Goal: Information Seeking & Learning: Learn about a topic

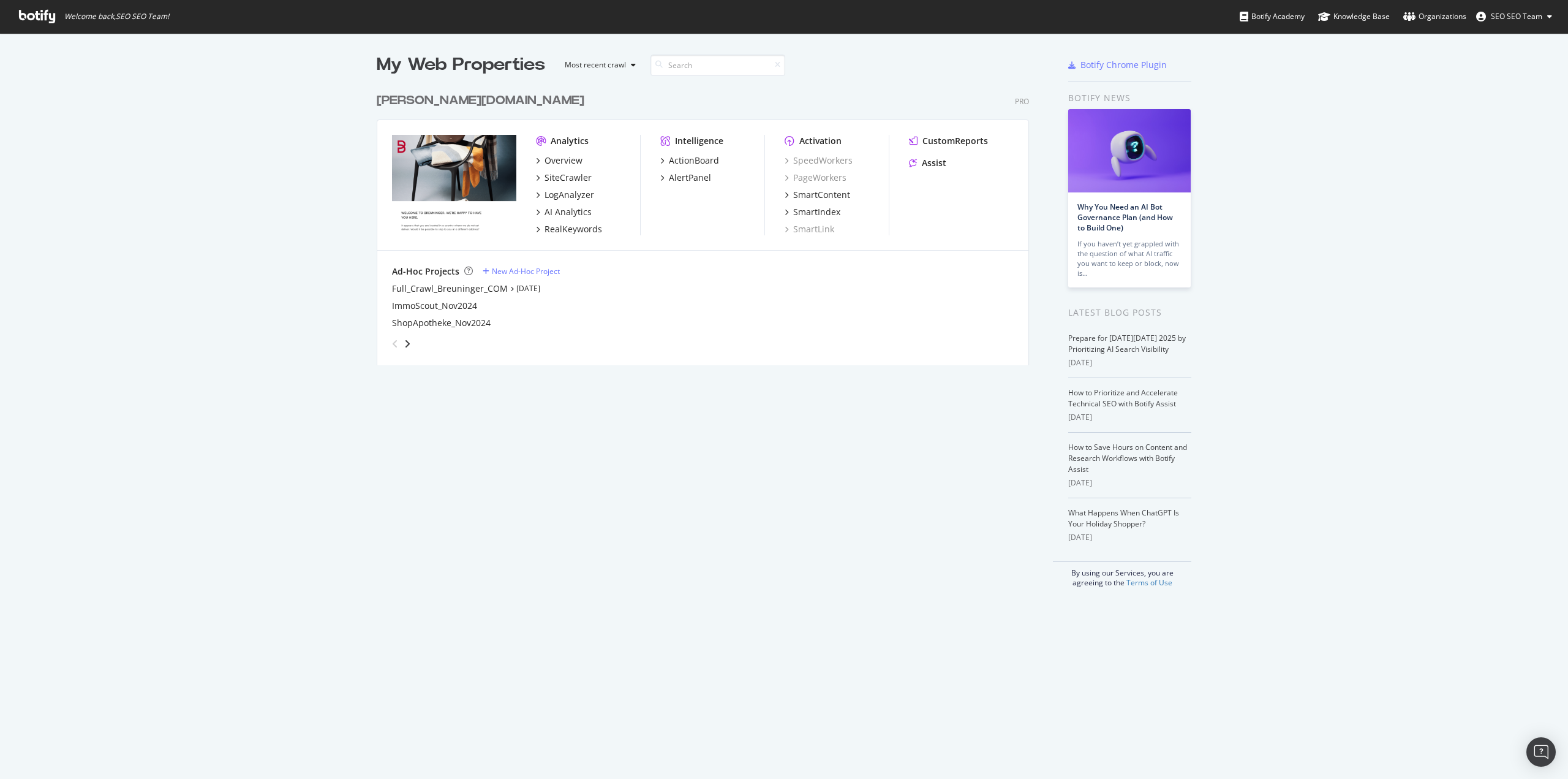
scroll to position [770, 1549]
click at [558, 226] on div "RealKeywords" at bounding box center [573, 229] width 58 height 12
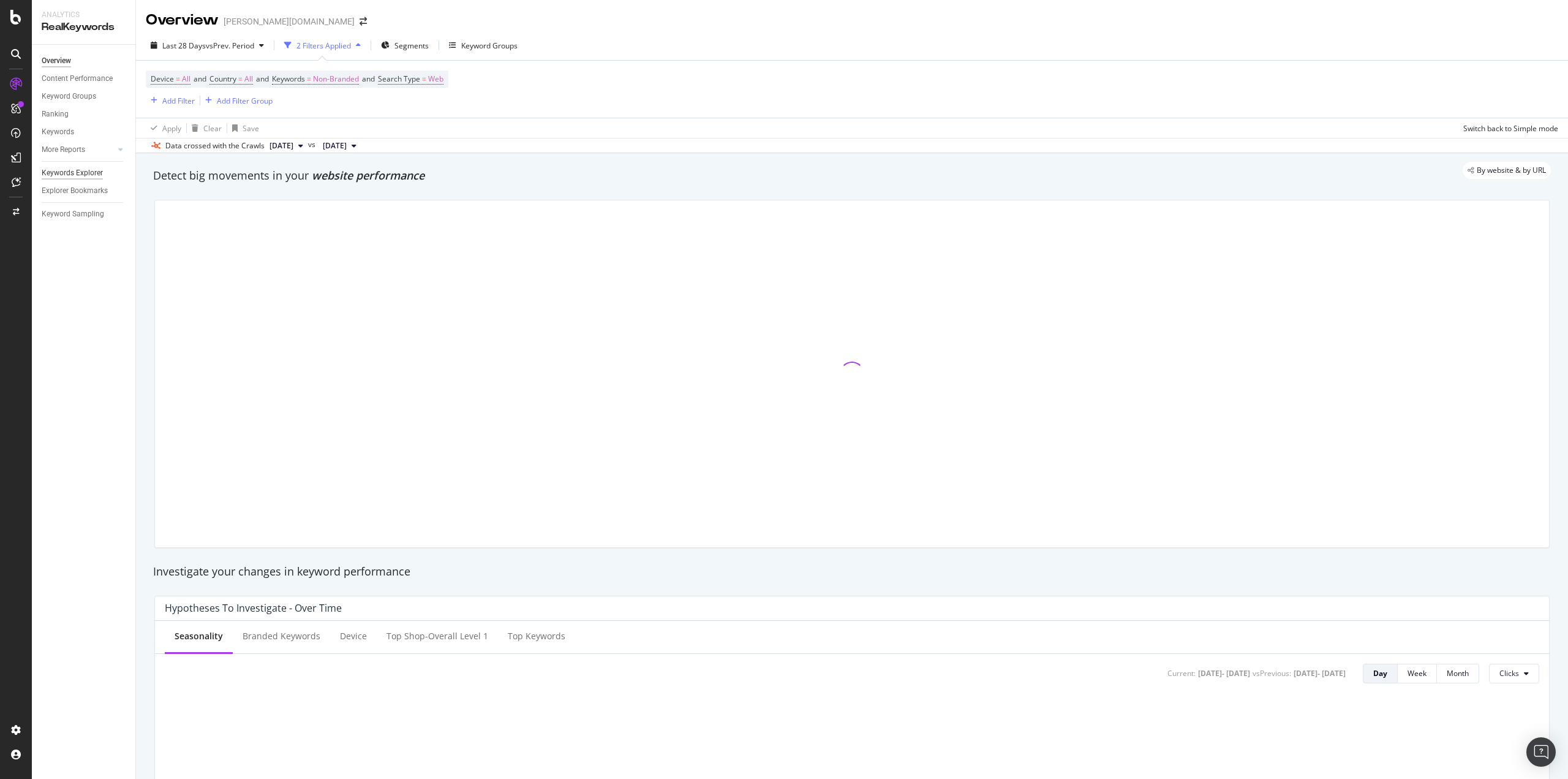
click at [57, 170] on div "Keywords Explorer" at bounding box center [73, 173] width 61 height 13
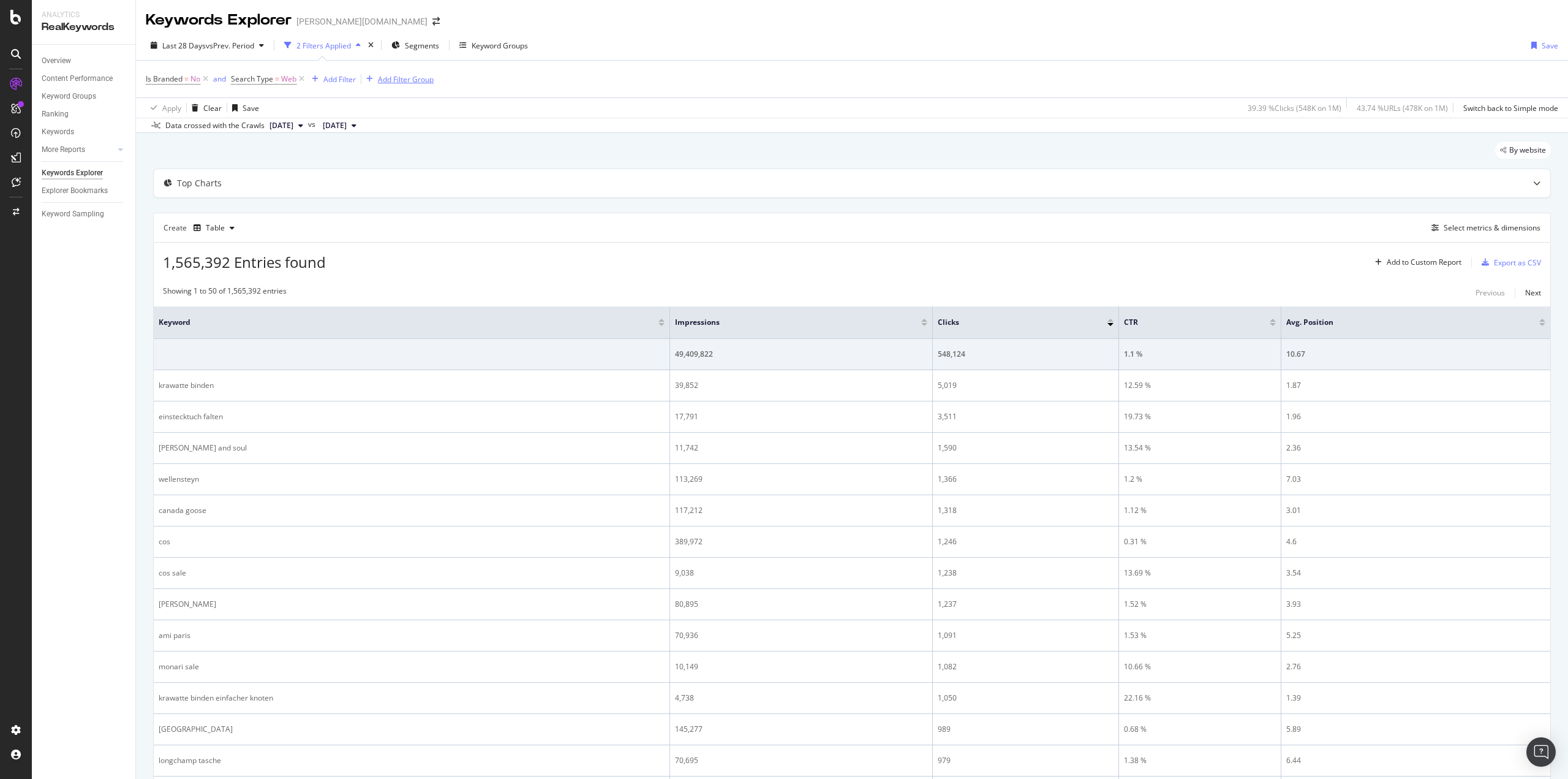
click at [390, 74] on div "Add Filter Group" at bounding box center [406, 79] width 56 height 10
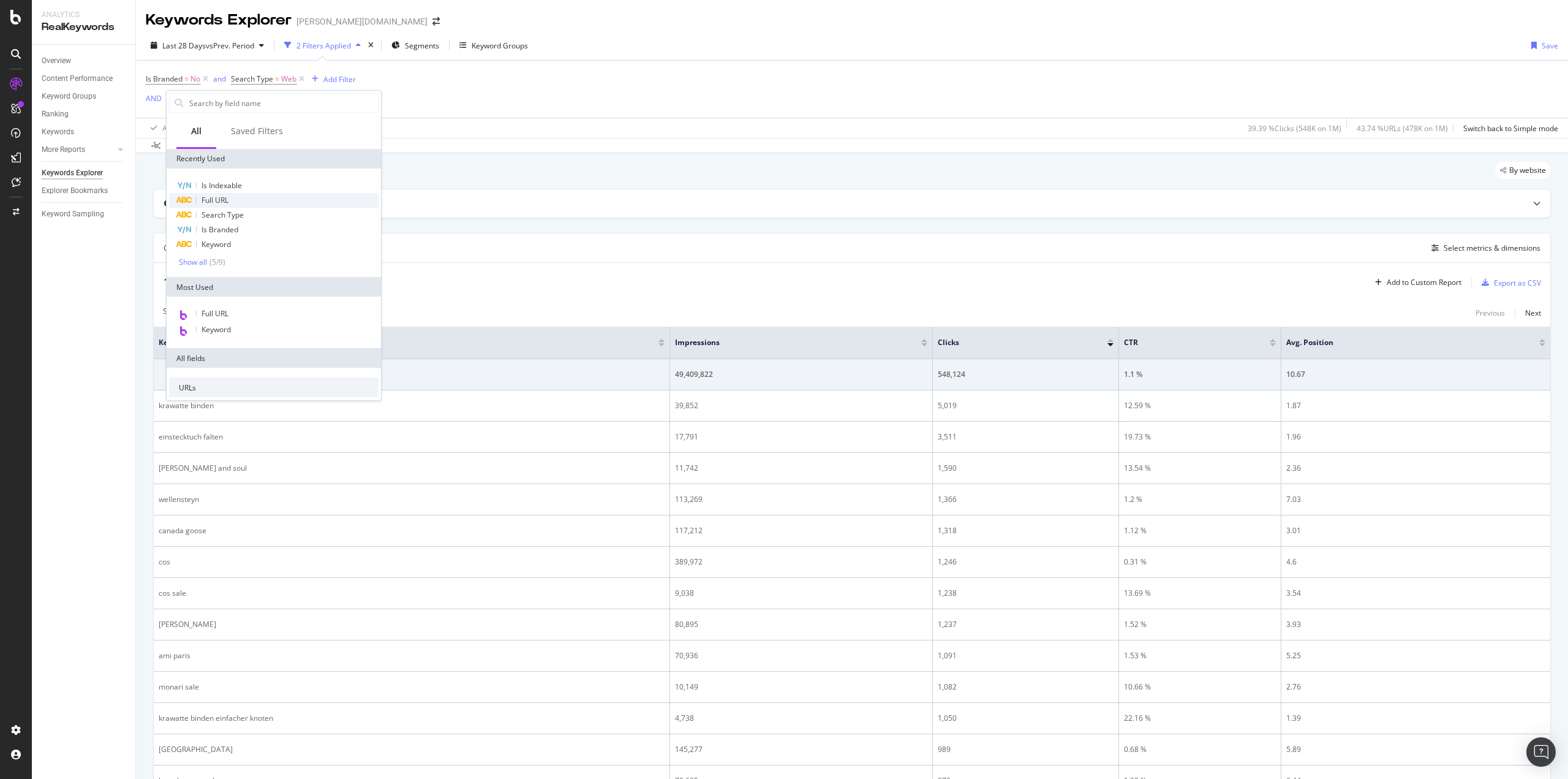
click at [222, 201] on span "Full URL" at bounding box center [215, 199] width 27 height 10
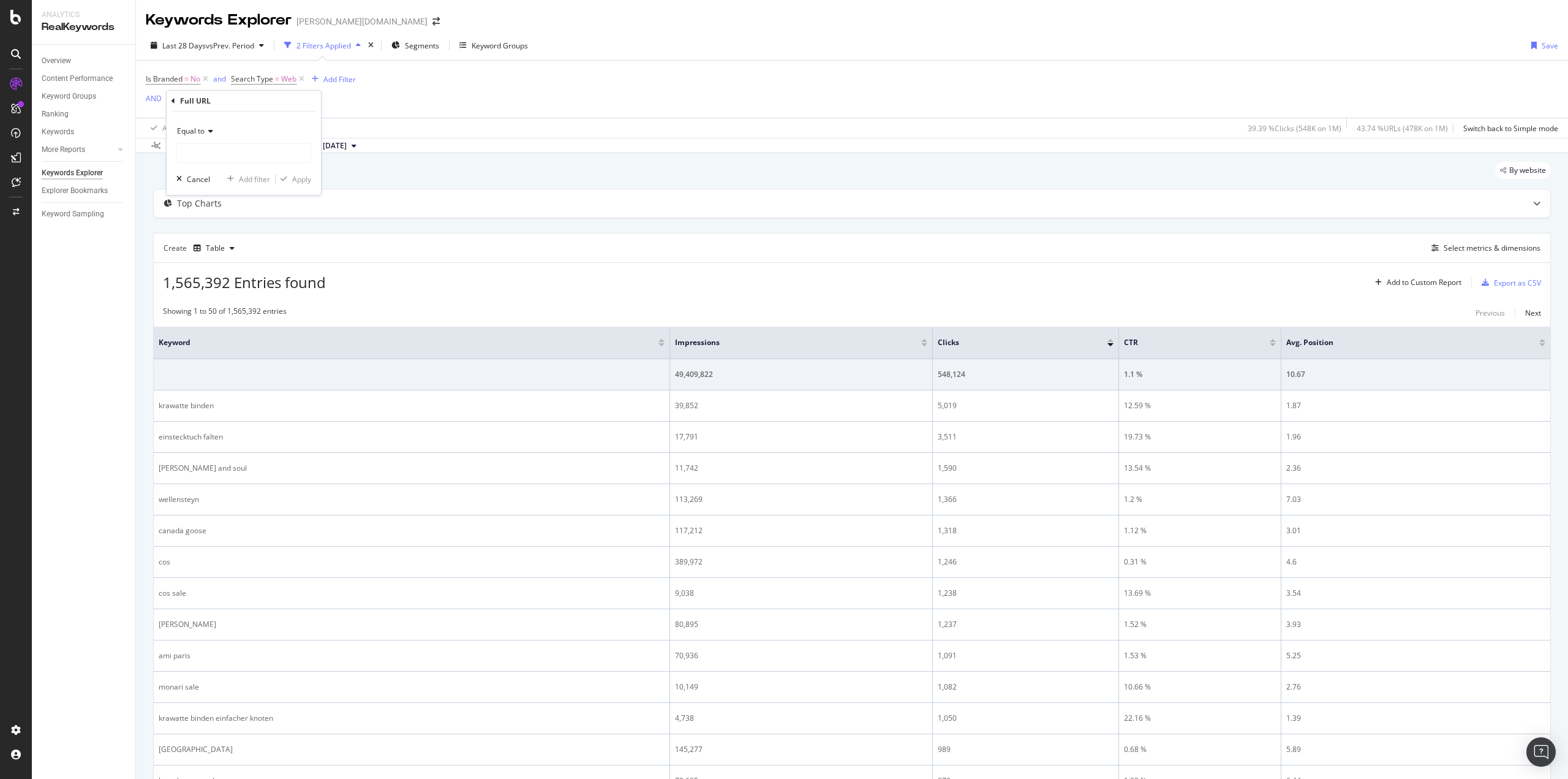
click at [207, 133] on icon at bounding box center [208, 131] width 8 height 7
click at [217, 251] on div "Contains" at bounding box center [245, 251] width 131 height 16
click at [209, 142] on div "Contains" at bounding box center [244, 141] width 135 height 42
click at [210, 152] on input "text" at bounding box center [243, 153] width 133 height 20
paste input "/de/[PERSON_NAME]/[PERSON_NAME]/"
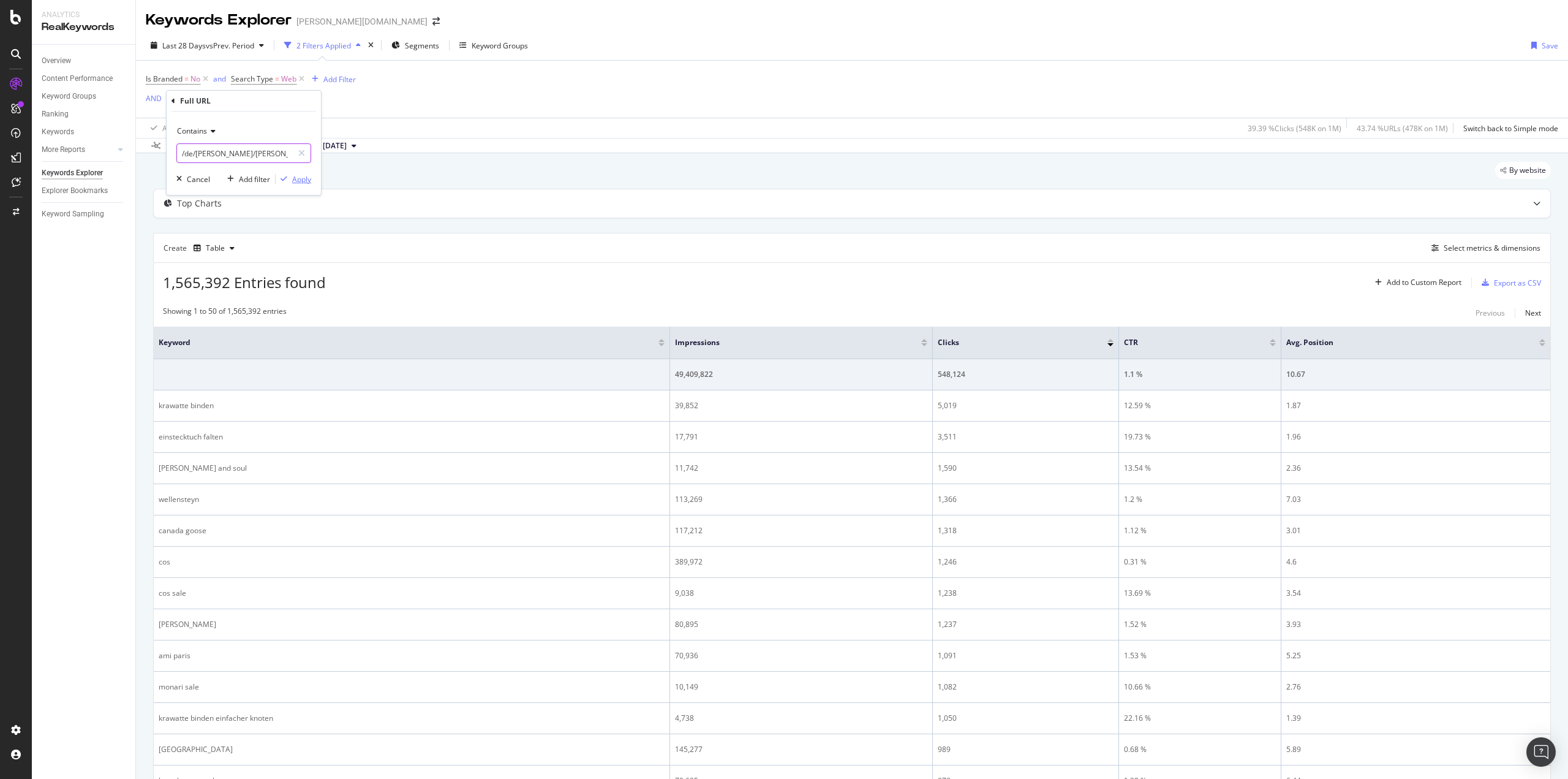
type input "/de/[PERSON_NAME]/[PERSON_NAME]/"
click at [301, 182] on div "Apply" at bounding box center [302, 179] width 19 height 10
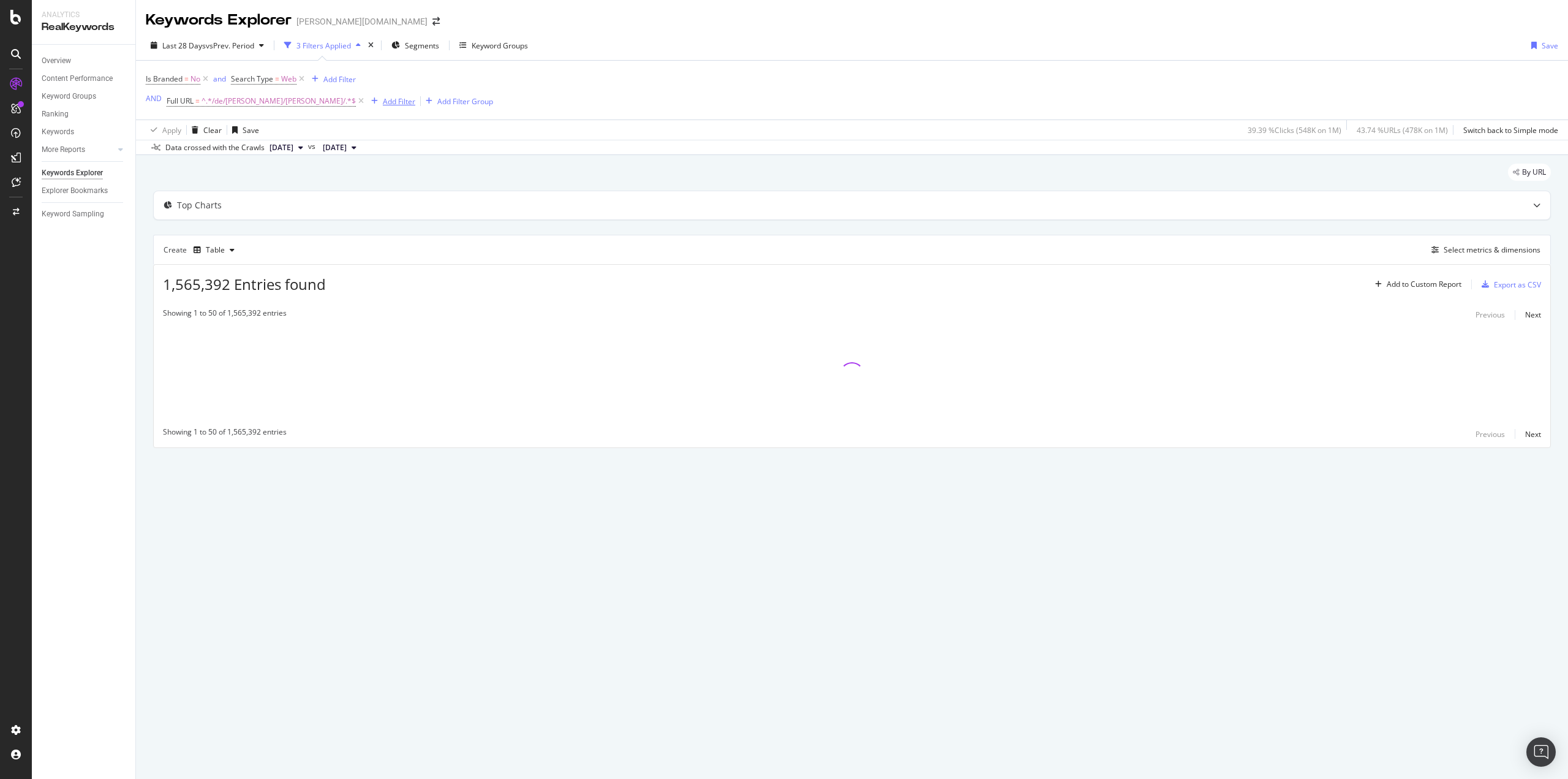
click at [382, 103] on div "Add Filter" at bounding box center [398, 101] width 33 height 10
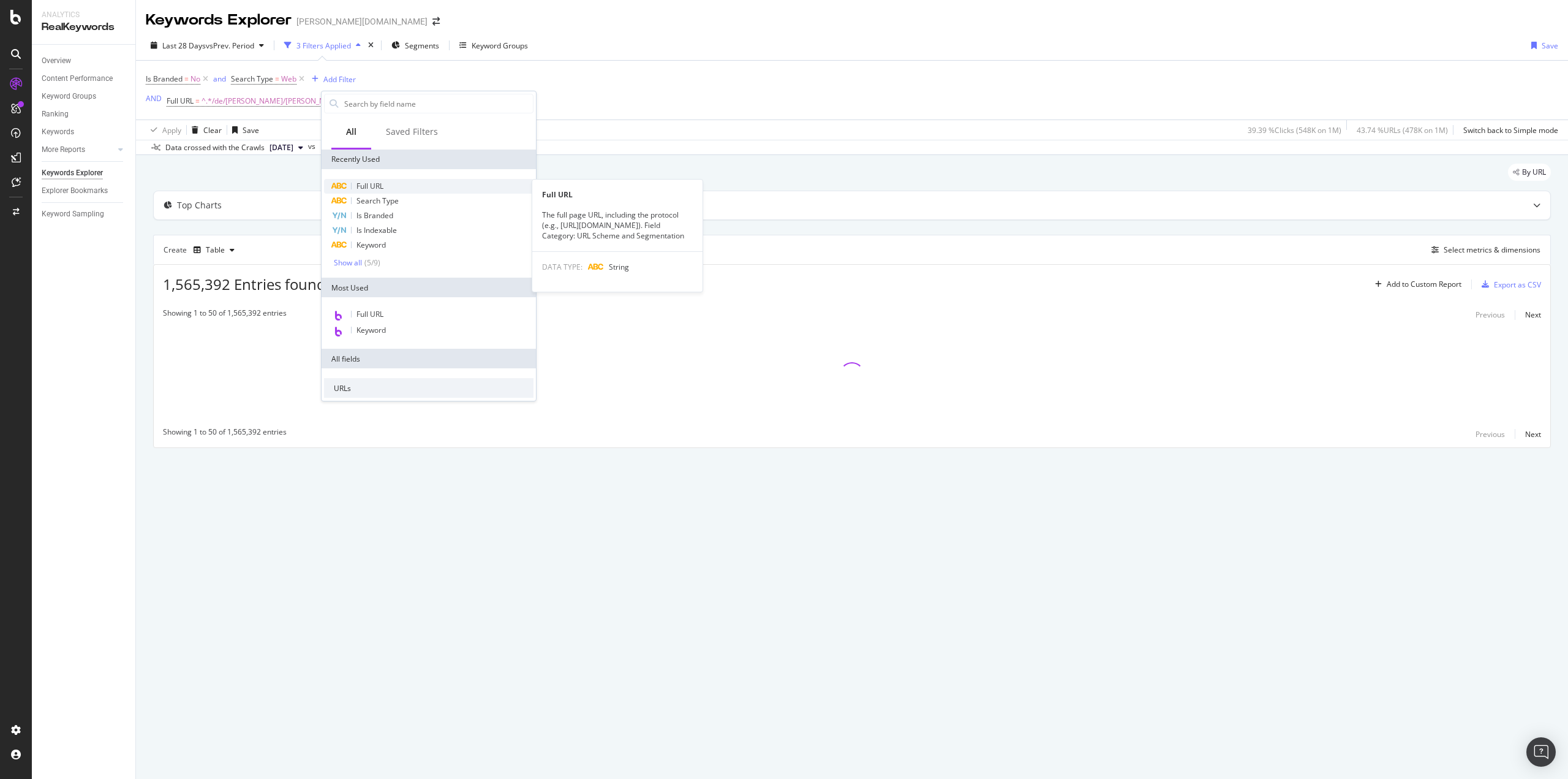
click at [372, 184] on span "Full URL" at bounding box center [369, 185] width 27 height 10
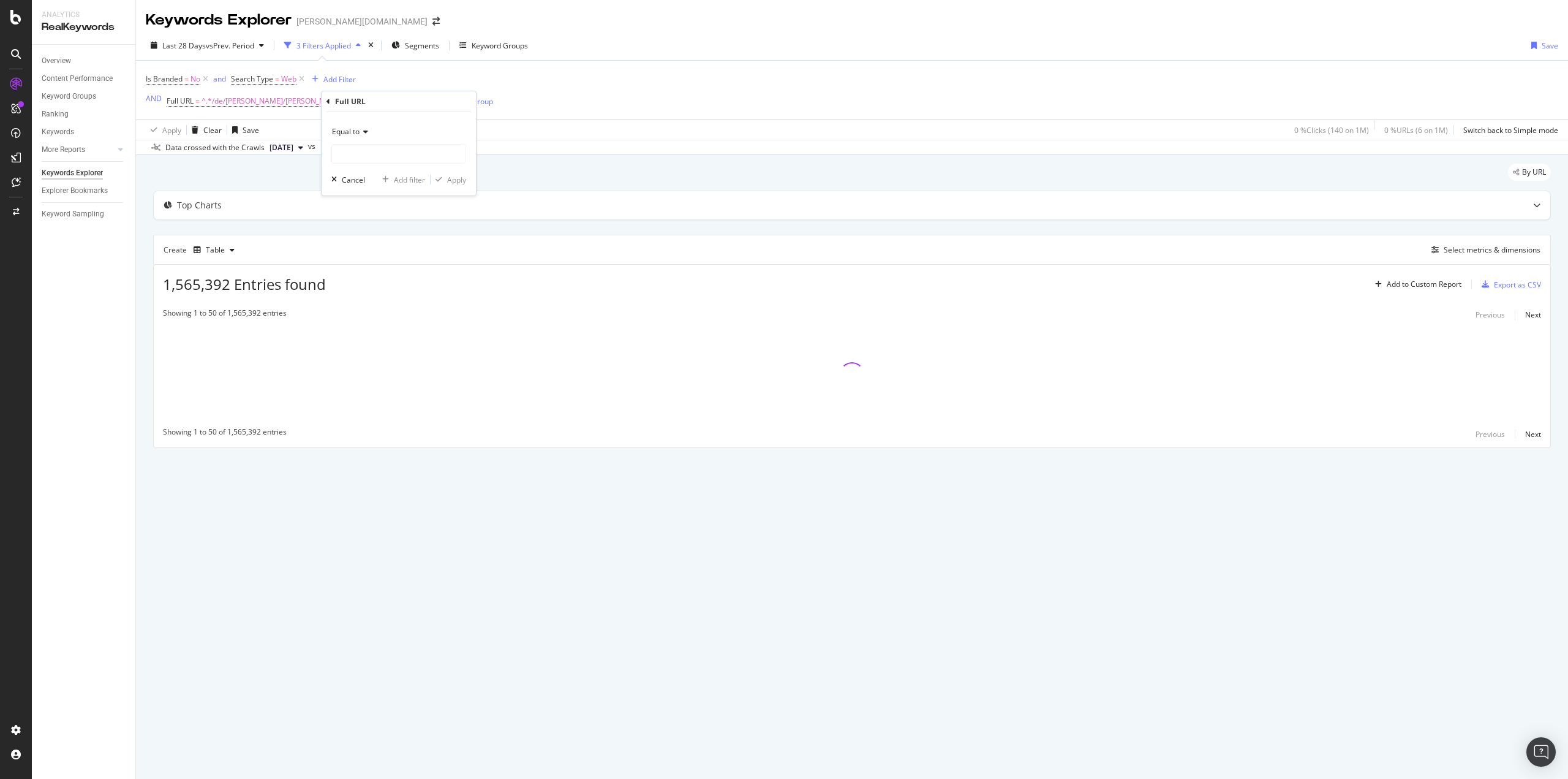
click at [371, 135] on div "Equal to" at bounding box center [398, 131] width 135 height 20
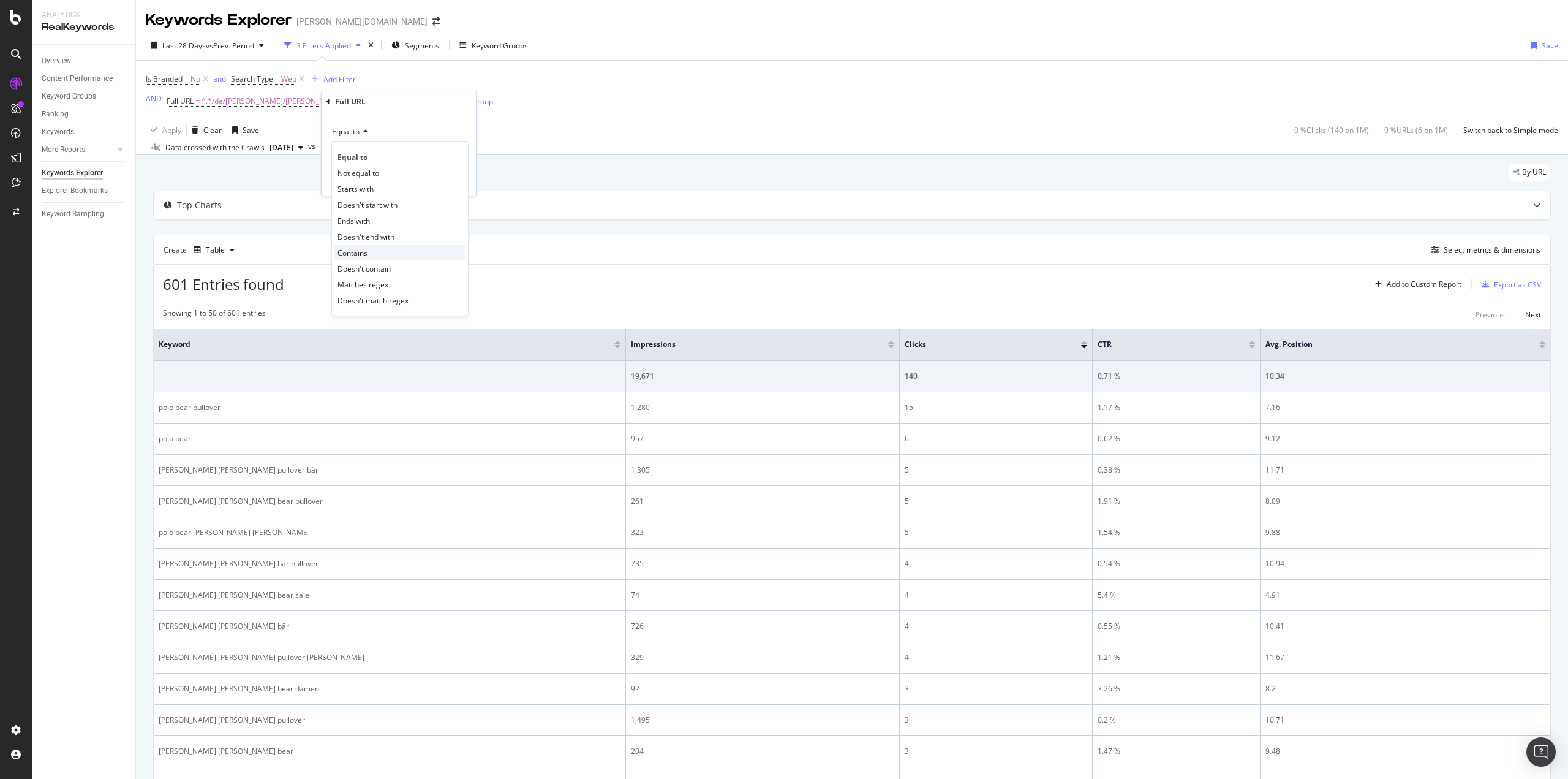
click at [369, 251] on div "Contains" at bounding box center [399, 252] width 131 height 16
click at [355, 148] on input "text" at bounding box center [398, 154] width 133 height 20
paste input "/de/[PERSON_NAME]/[PERSON_NAME]/"
type input "/de/[PERSON_NAME]/[PERSON_NAME]/"
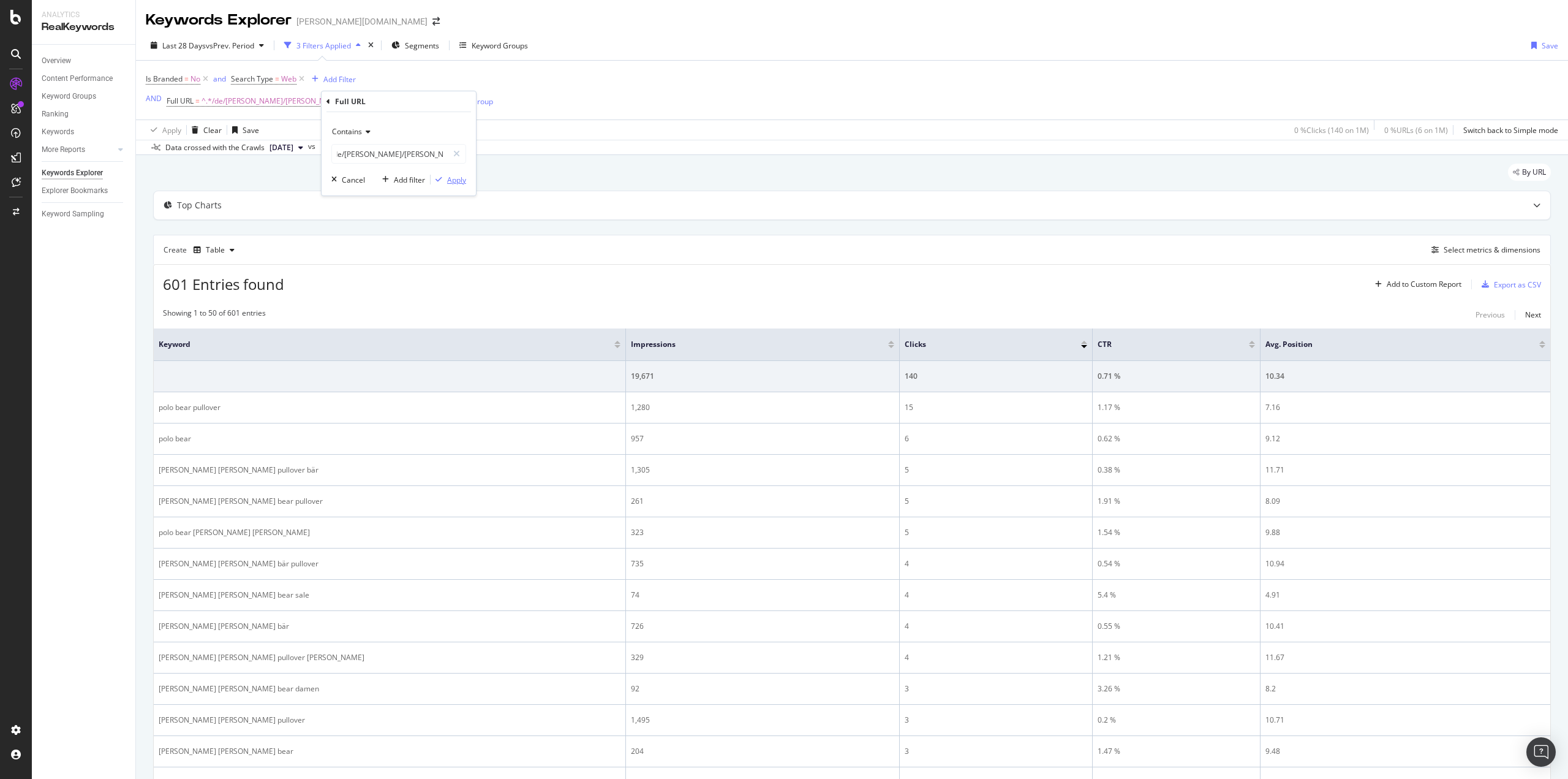
click at [458, 180] on div "Apply" at bounding box center [457, 180] width 19 height 10
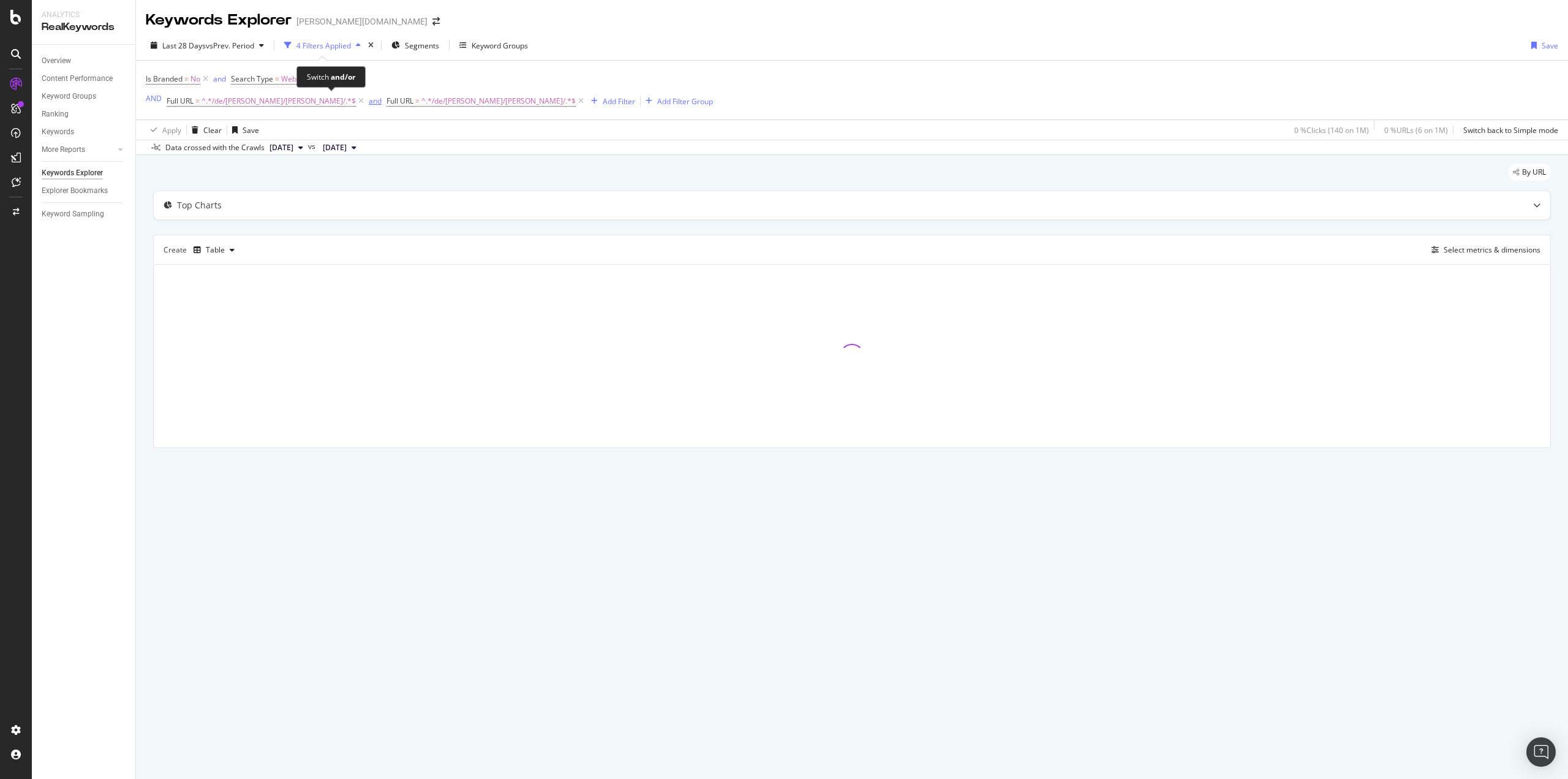
click at [369, 103] on div "and" at bounding box center [375, 101] width 13 height 10
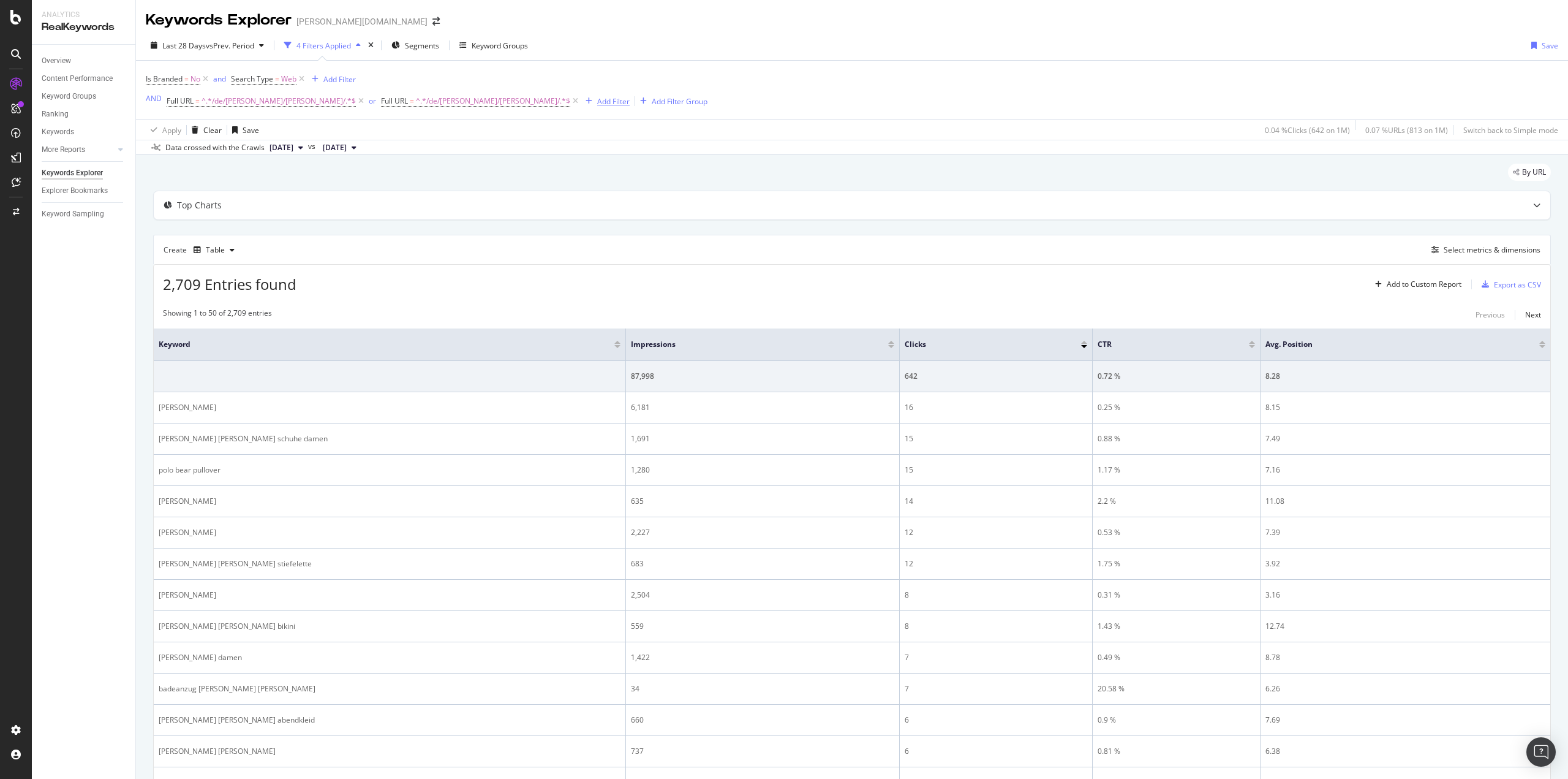
click at [597, 106] on div "Add Filter" at bounding box center [613, 101] width 33 height 10
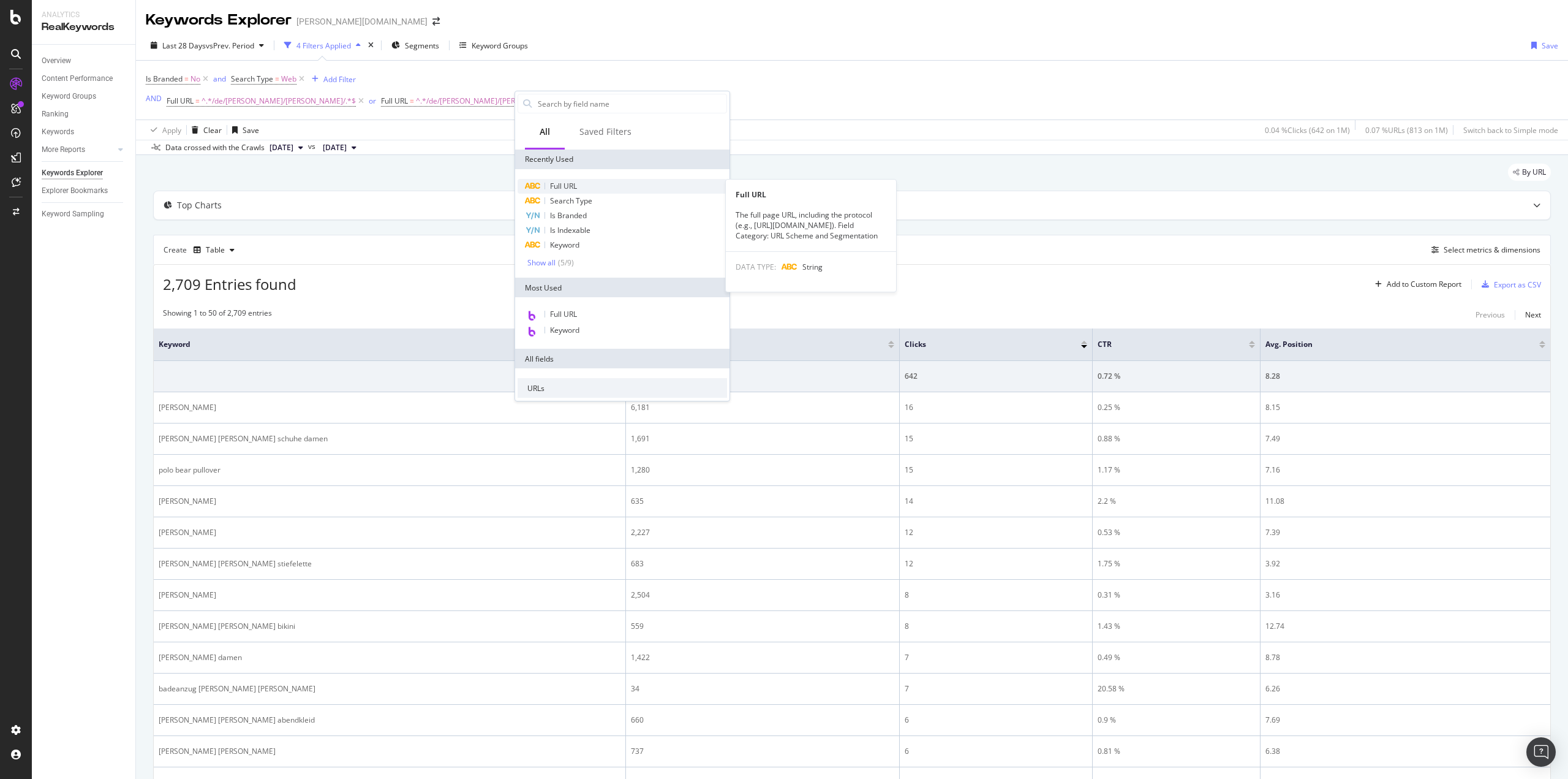
click at [574, 185] on span "Full URL" at bounding box center [563, 185] width 27 height 10
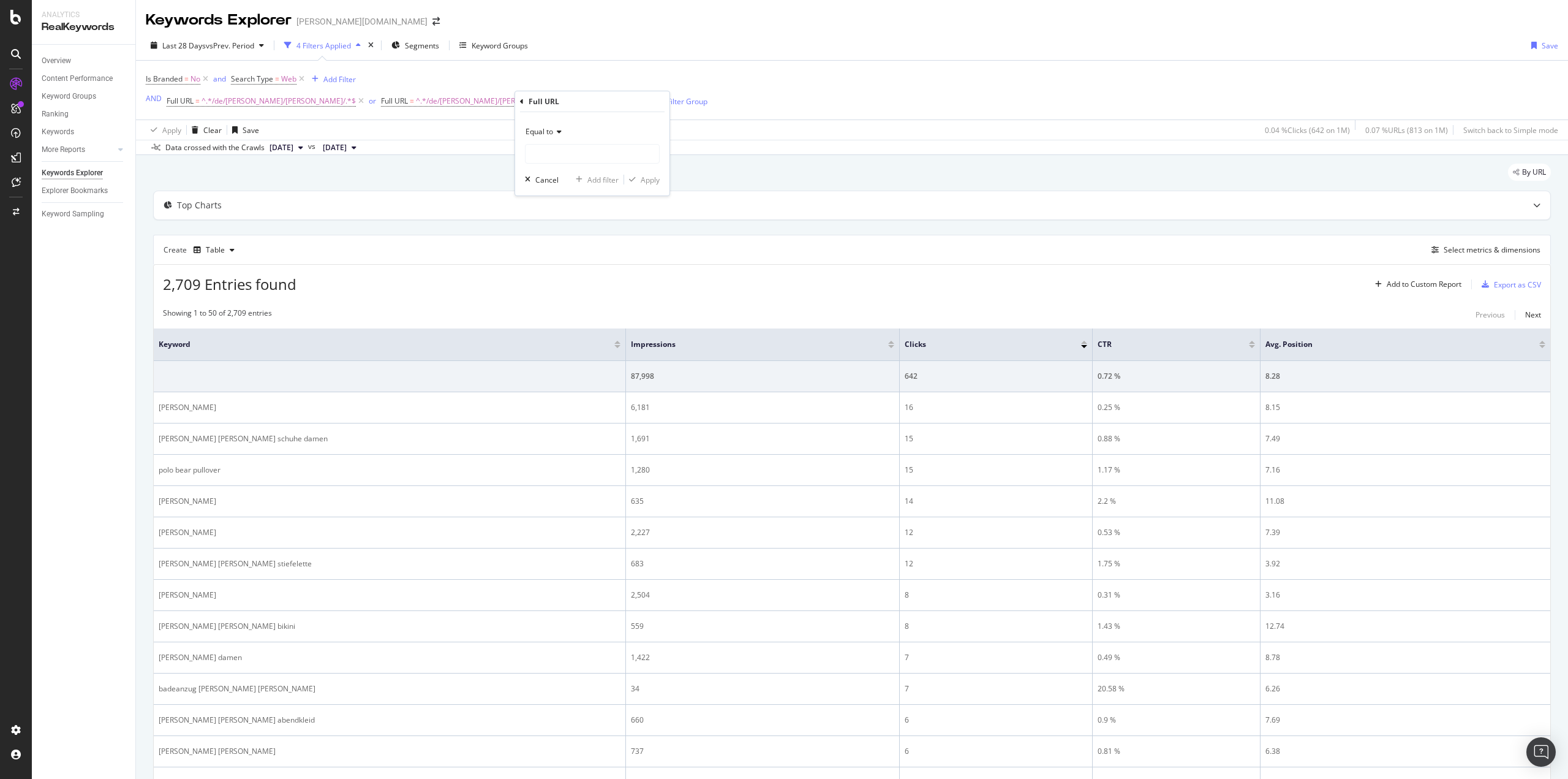
click at [551, 140] on div "Equal to" at bounding box center [592, 131] width 135 height 20
click at [556, 256] on span "Contains" at bounding box center [546, 252] width 30 height 10
click at [548, 156] on input "text" at bounding box center [592, 154] width 133 height 20
paste input "/de/[PERSON_NAME]/polo-golf-[PERSON_NAME]/"
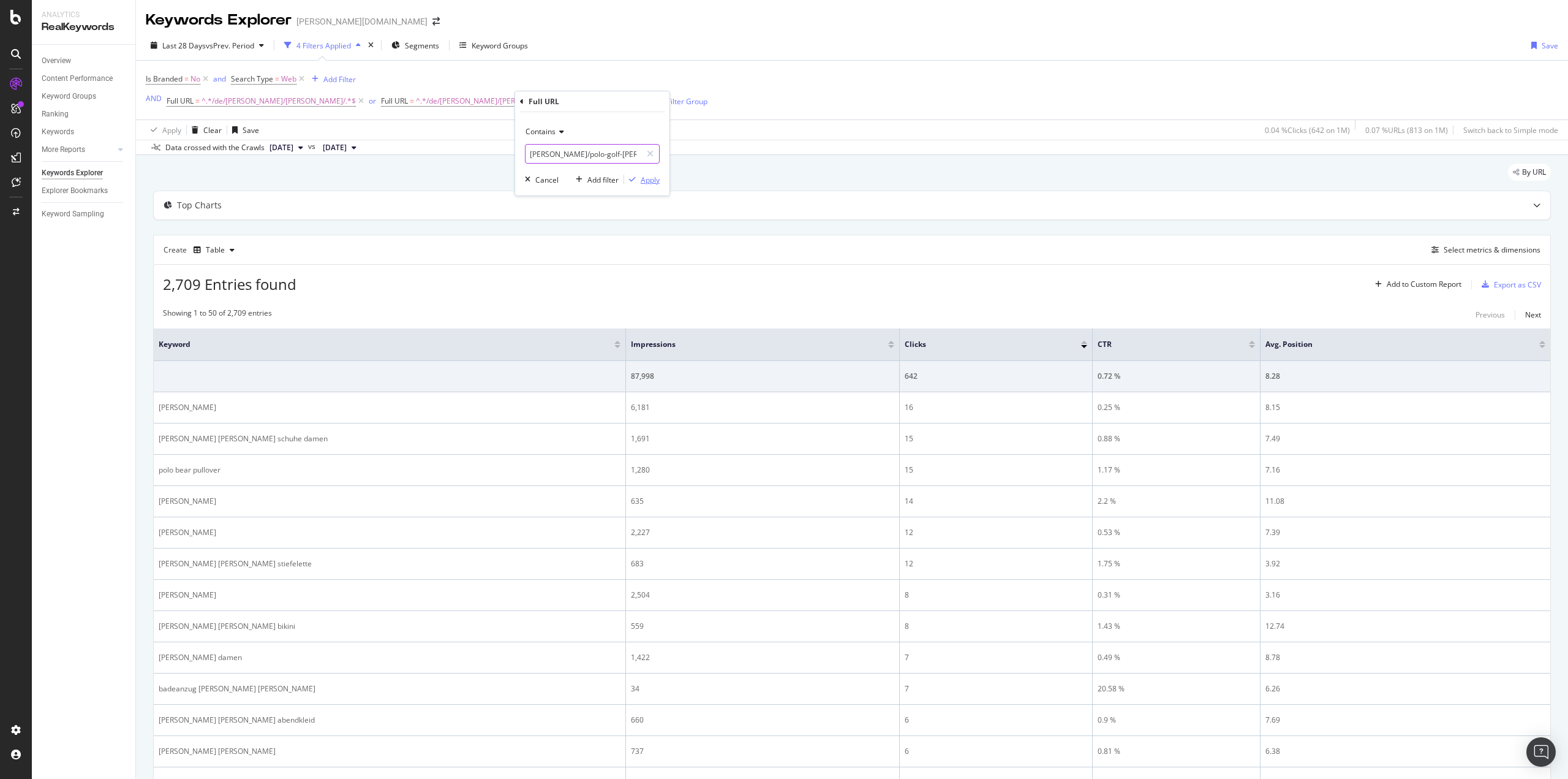
type input "/de/[PERSON_NAME]/polo-golf-[PERSON_NAME]/"
click at [648, 181] on div "Apply" at bounding box center [650, 180] width 19 height 10
click at [1464, 259] on div "Create Table Select metrics & dimensions" at bounding box center [852, 249] width 1398 height 30
click at [1464, 254] on div "Select metrics & dimensions" at bounding box center [1492, 249] width 97 height 10
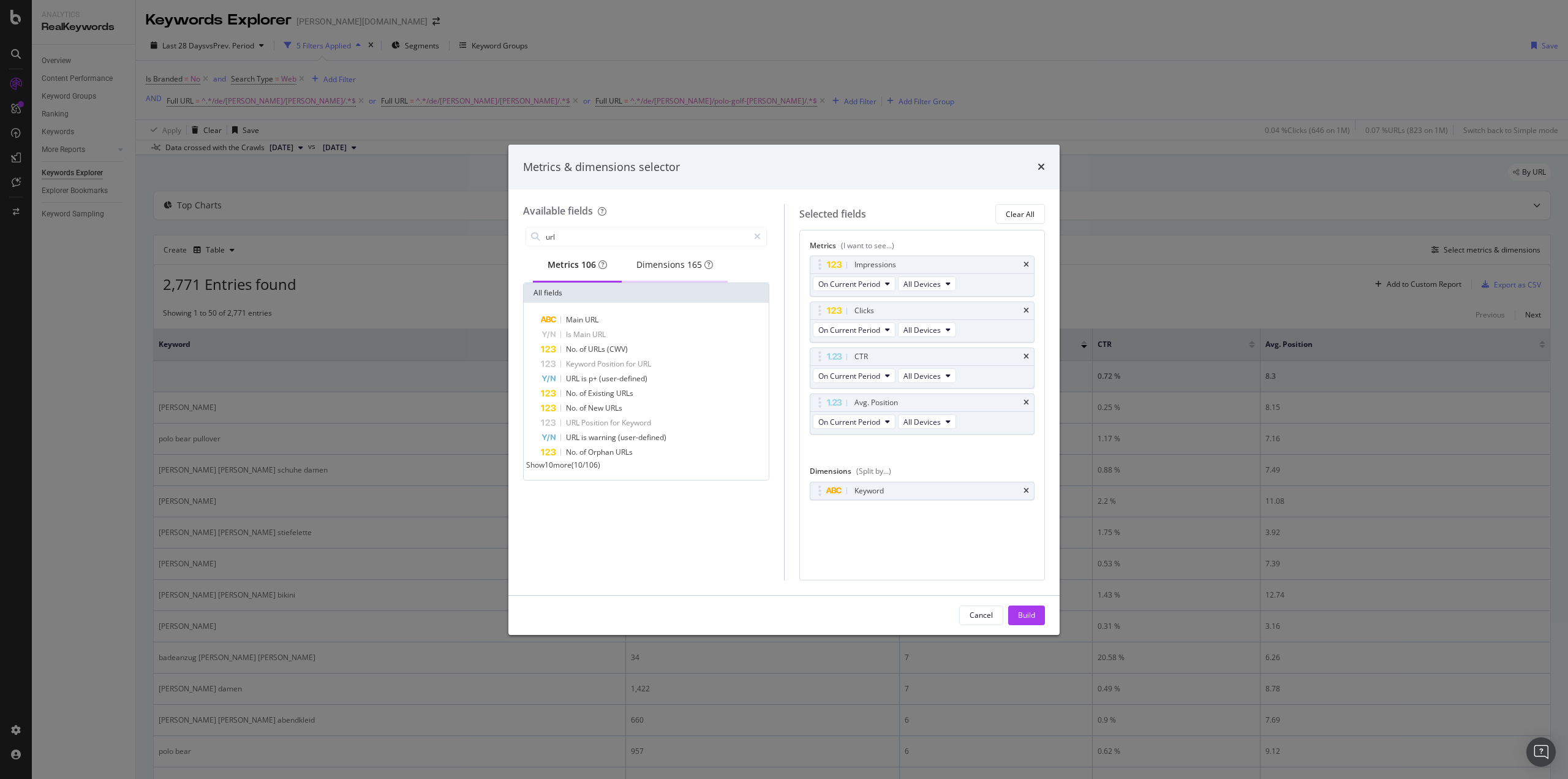
type input "url"
click at [665, 271] on div "Dimensions 165" at bounding box center [675, 264] width 76 height 12
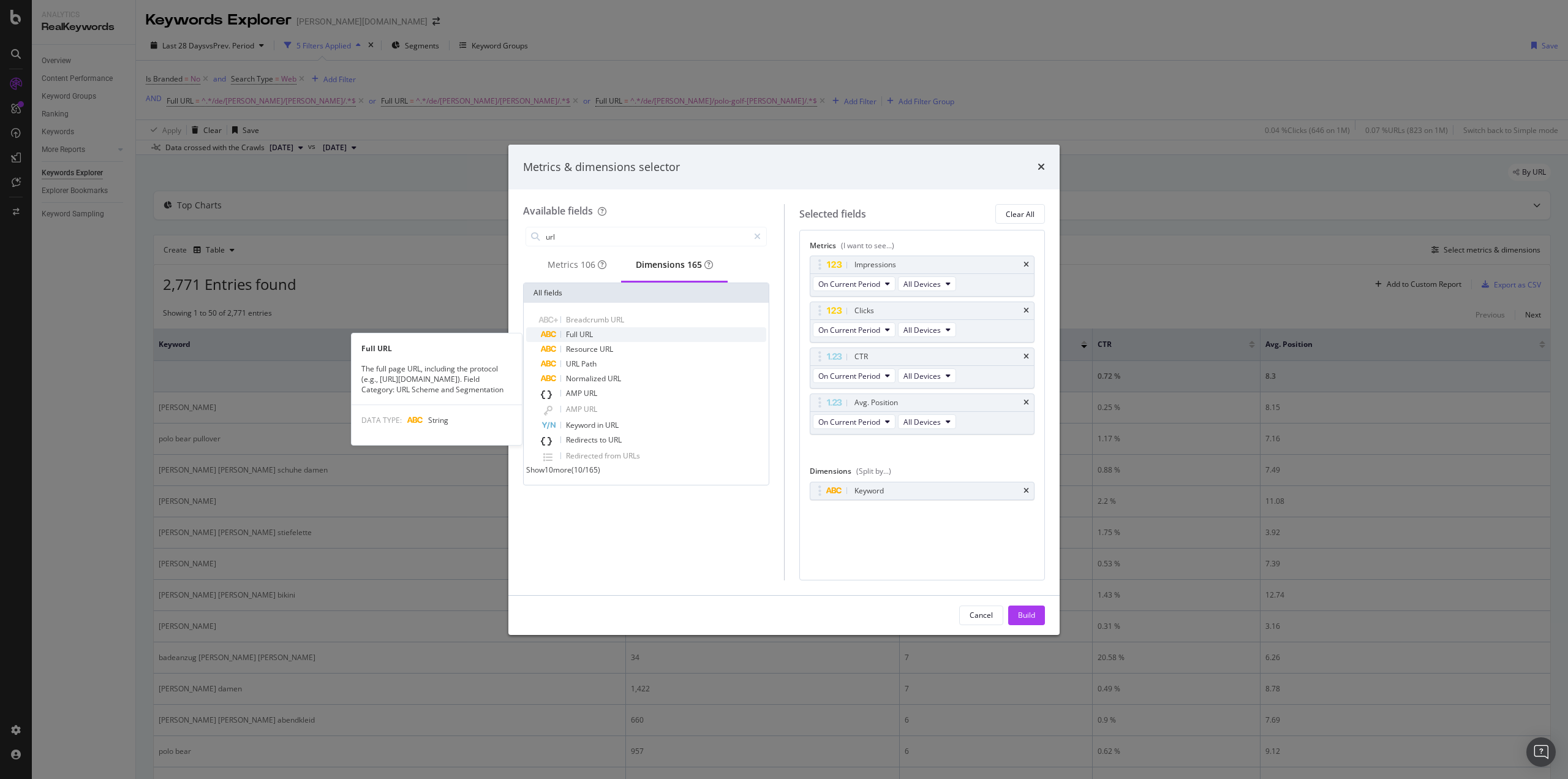
click at [599, 338] on div "Full URL" at bounding box center [653, 334] width 225 height 15
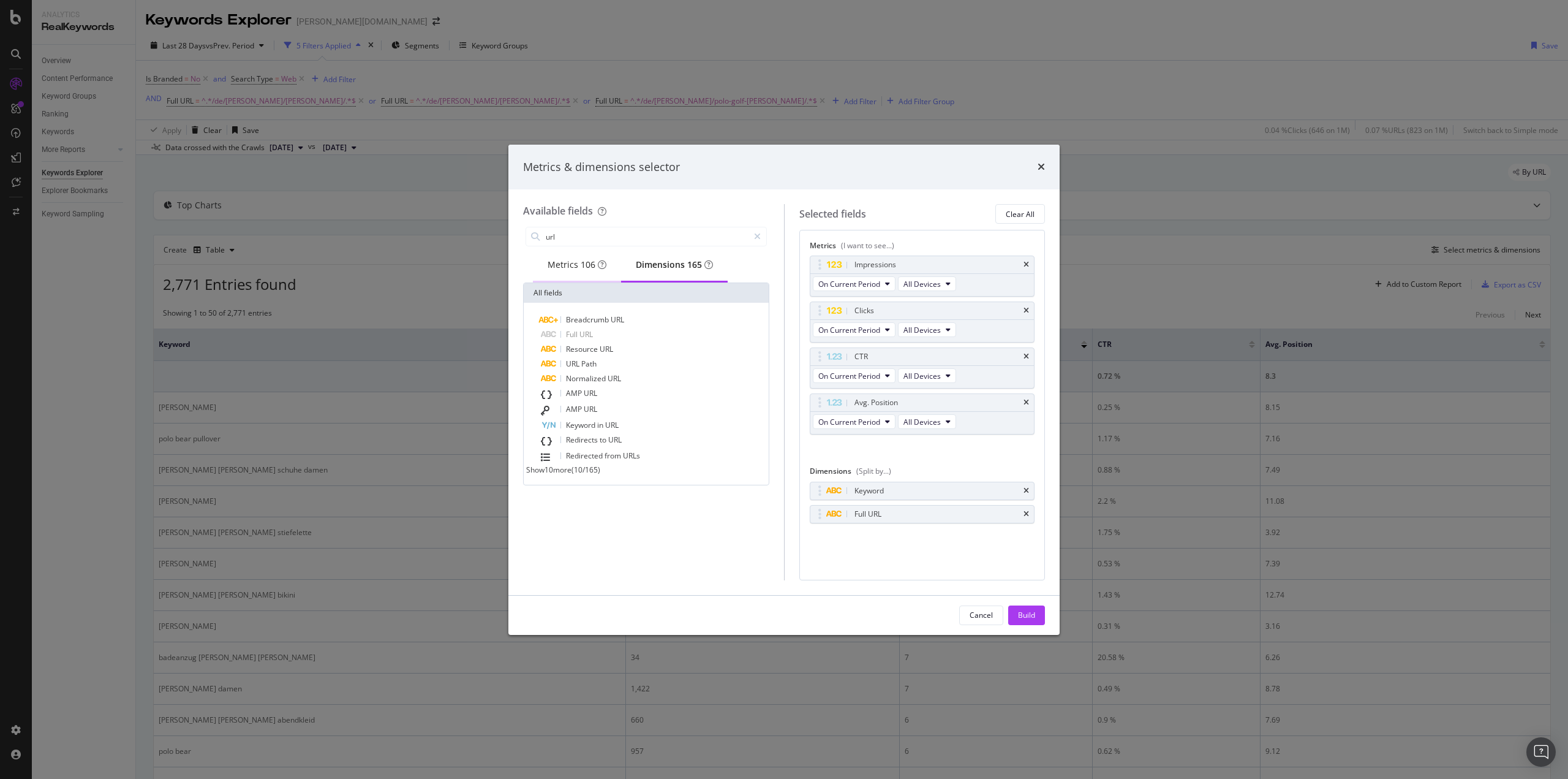
click at [564, 267] on div "Metrics 106" at bounding box center [576, 264] width 59 height 12
click at [671, 271] on div "Dimensions 165" at bounding box center [675, 264] width 76 height 12
click at [537, 275] on div "Metrics 106" at bounding box center [577, 265] width 88 height 34
drag, startPoint x: 823, startPoint y: 514, endPoint x: 824, endPoint y: 503, distance: 11.0
click at [824, 496] on body "Analytics RealKeywords Overview Content Performance Keyword Groups Ranking Keyw…" at bounding box center [784, 389] width 1568 height 779
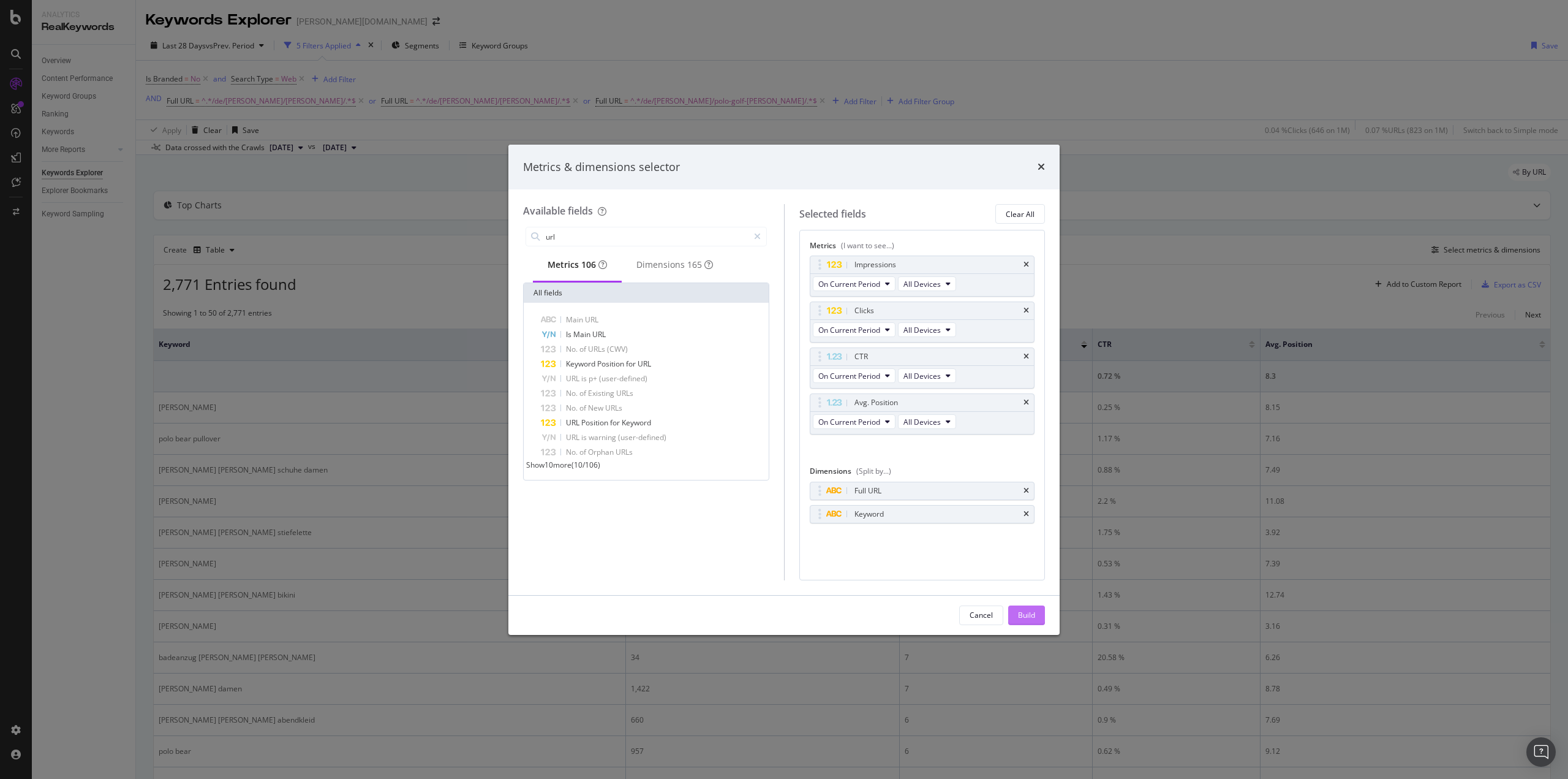
click at [1025, 613] on div "Build" at bounding box center [1026, 614] width 17 height 10
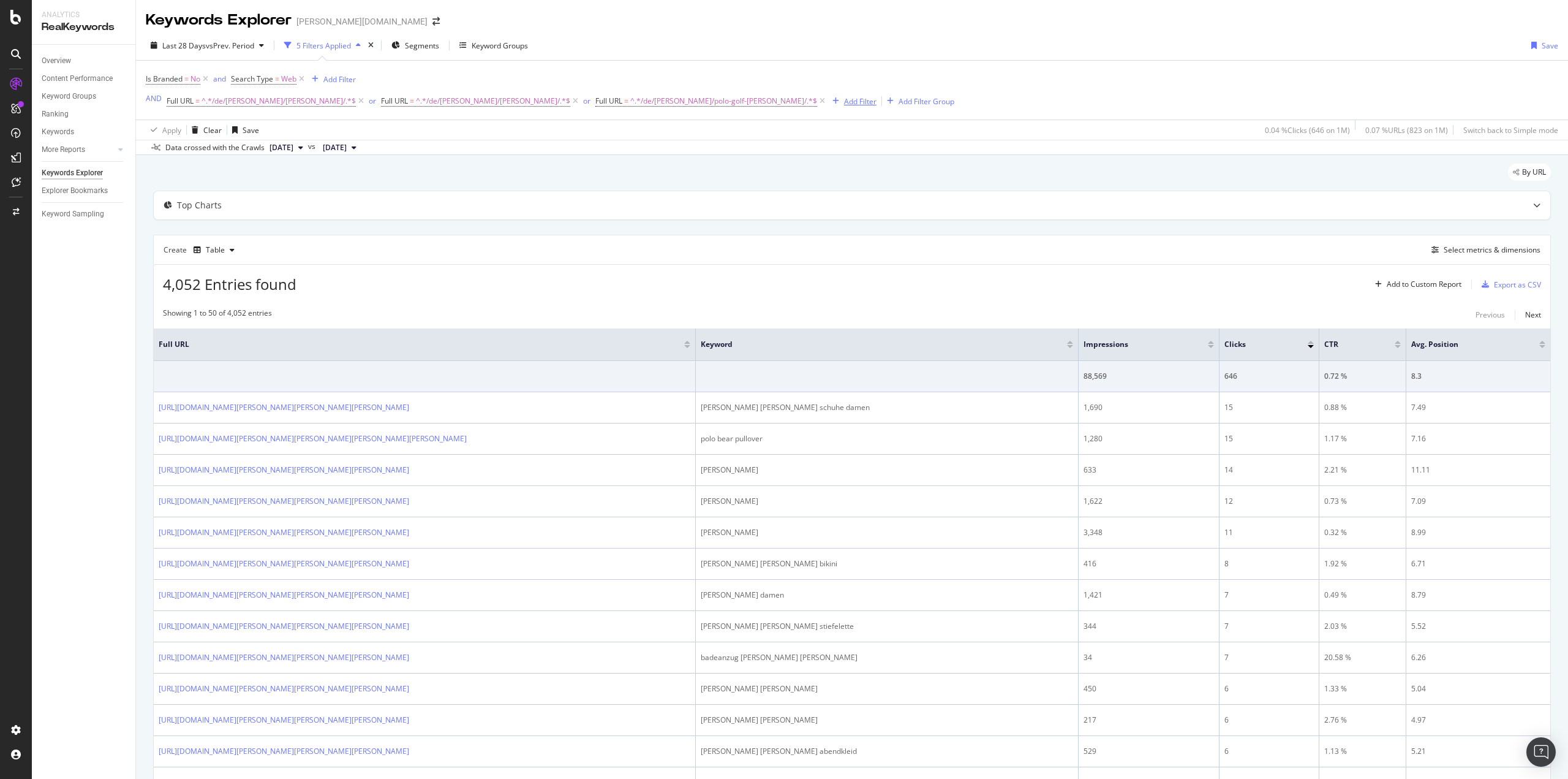
click at [844, 102] on div "Add Filter" at bounding box center [860, 101] width 33 height 10
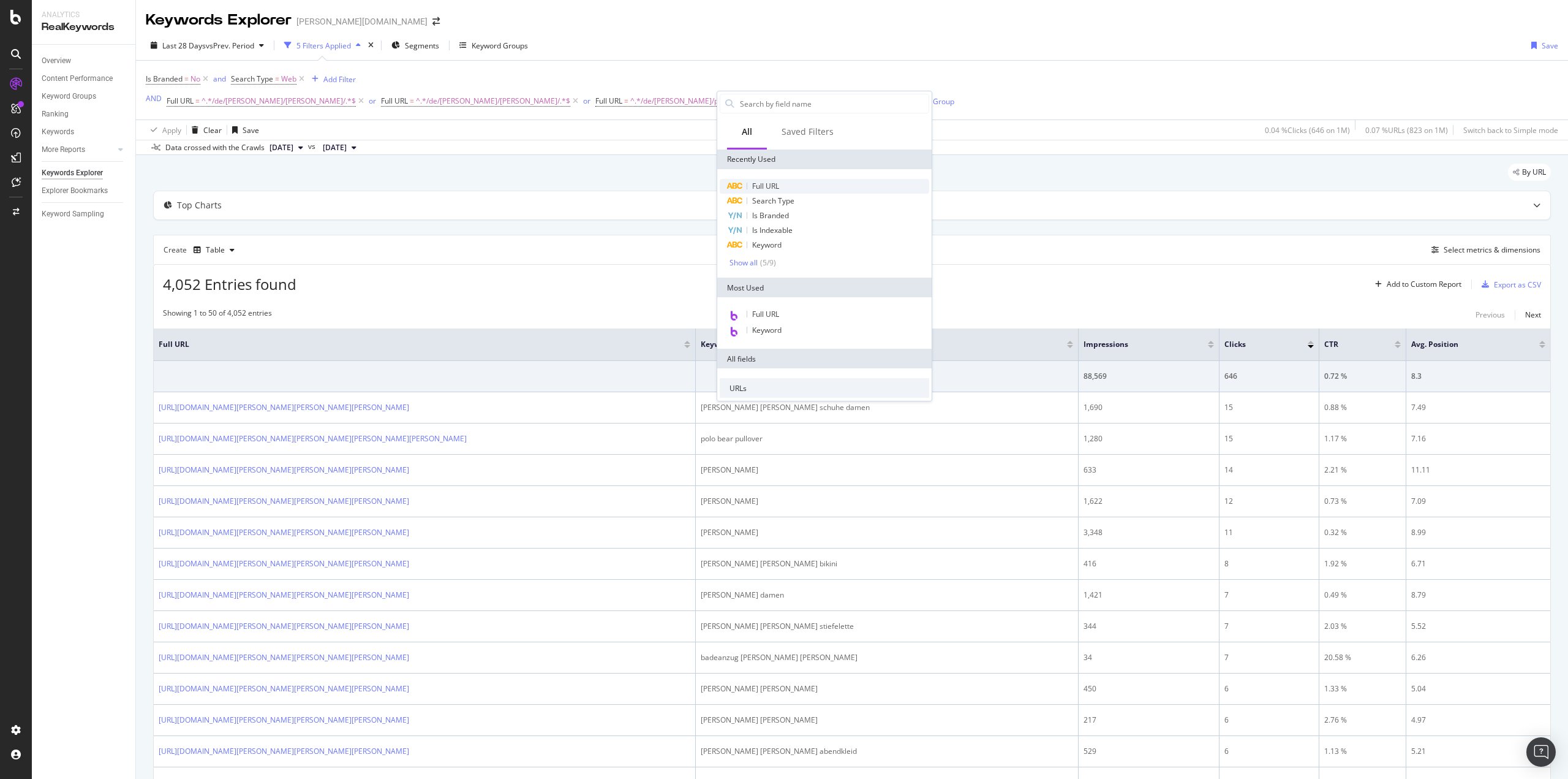
click at [783, 181] on div "Full URL" at bounding box center [824, 186] width 209 height 15
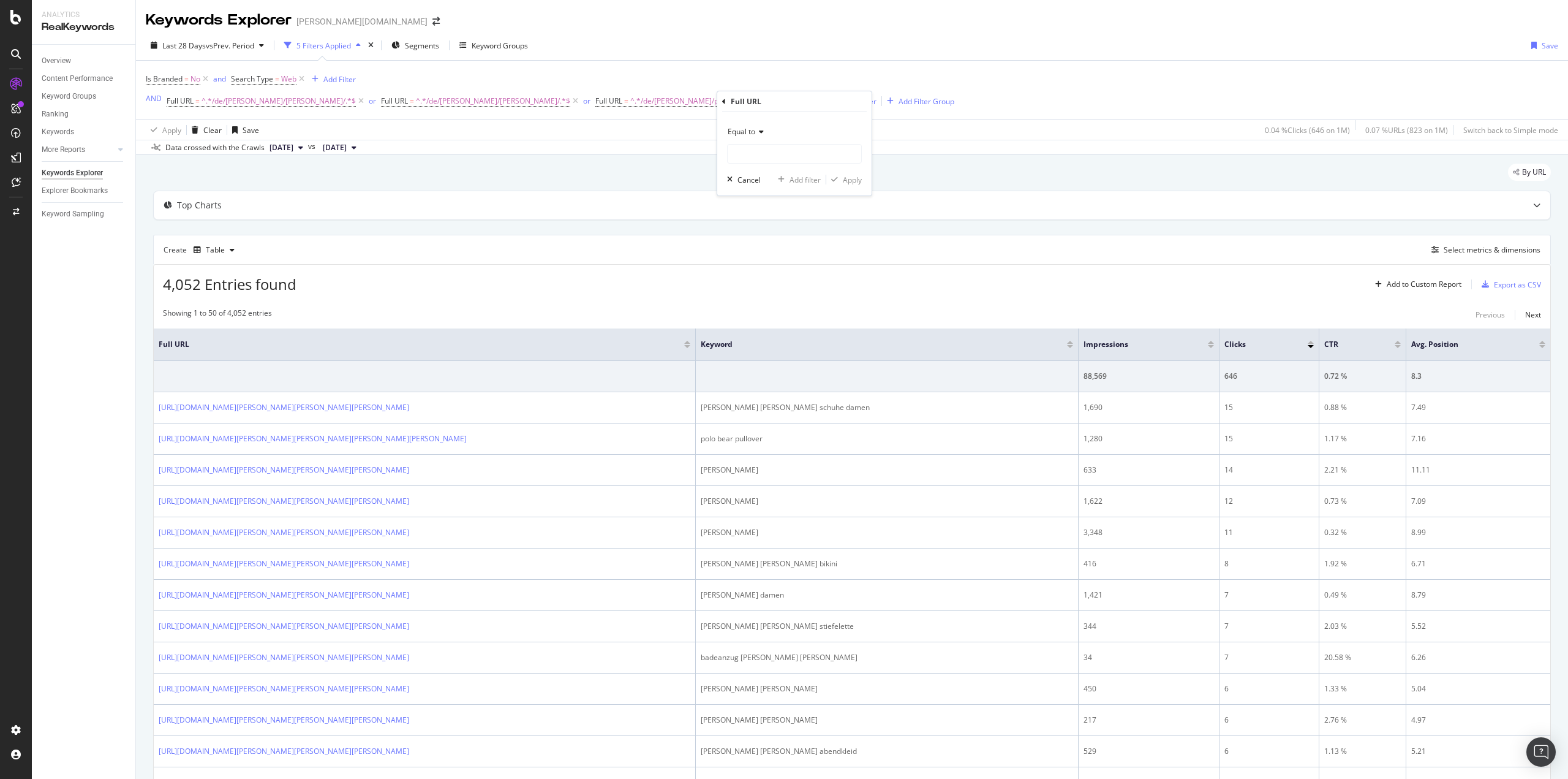
click at [756, 136] on div "Equal to" at bounding box center [794, 131] width 135 height 20
click at [771, 250] on div "Contains" at bounding box center [796, 252] width 131 height 16
click at [757, 158] on input "text" at bounding box center [794, 154] width 133 height 20
paste input "/de/[PERSON_NAME]/polo-[PERSON_NAME]/"
type input "/de/[PERSON_NAME]/polo-[PERSON_NAME]/"
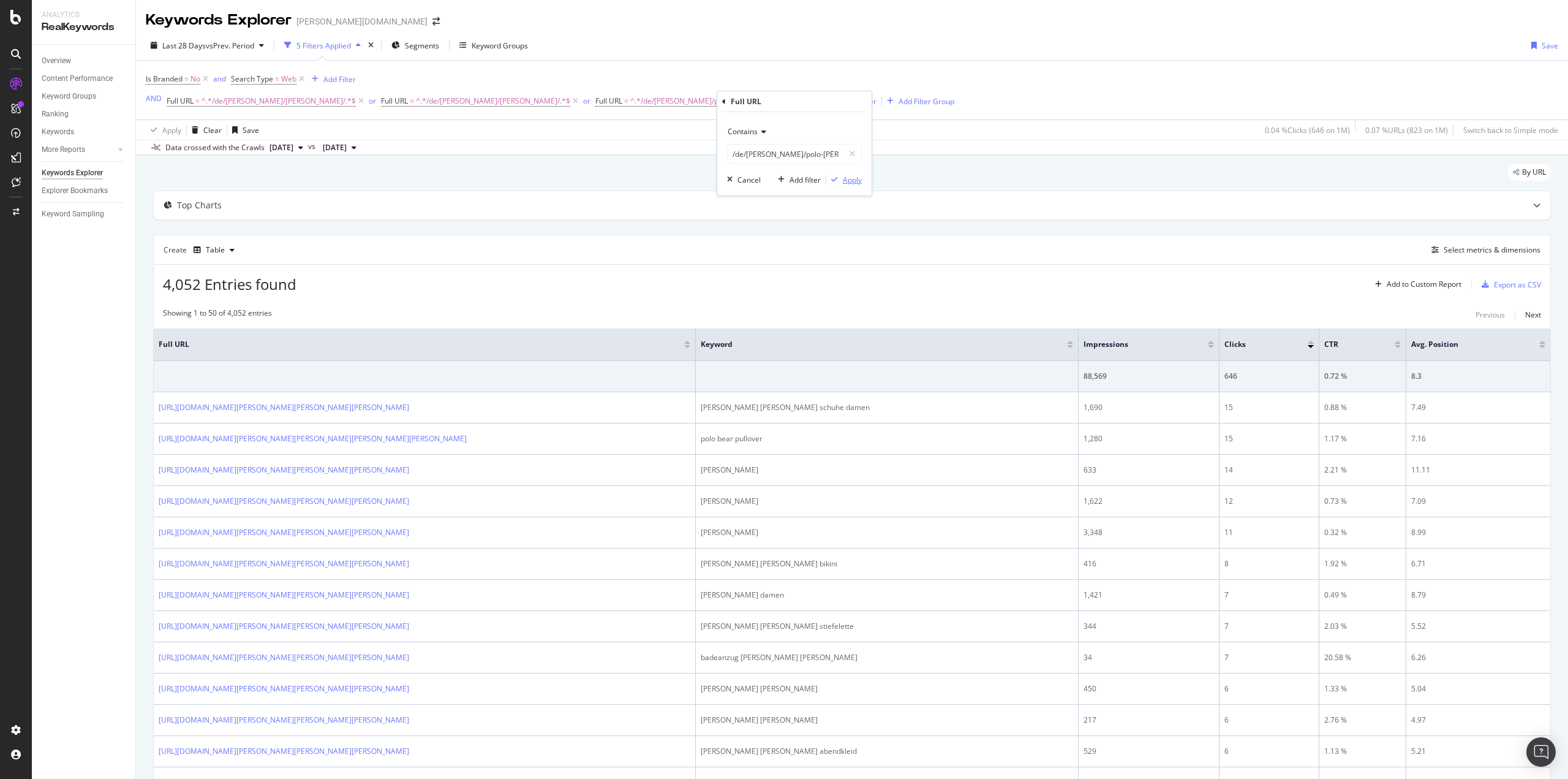
click at [849, 181] on div "Apply" at bounding box center [852, 180] width 19 height 10
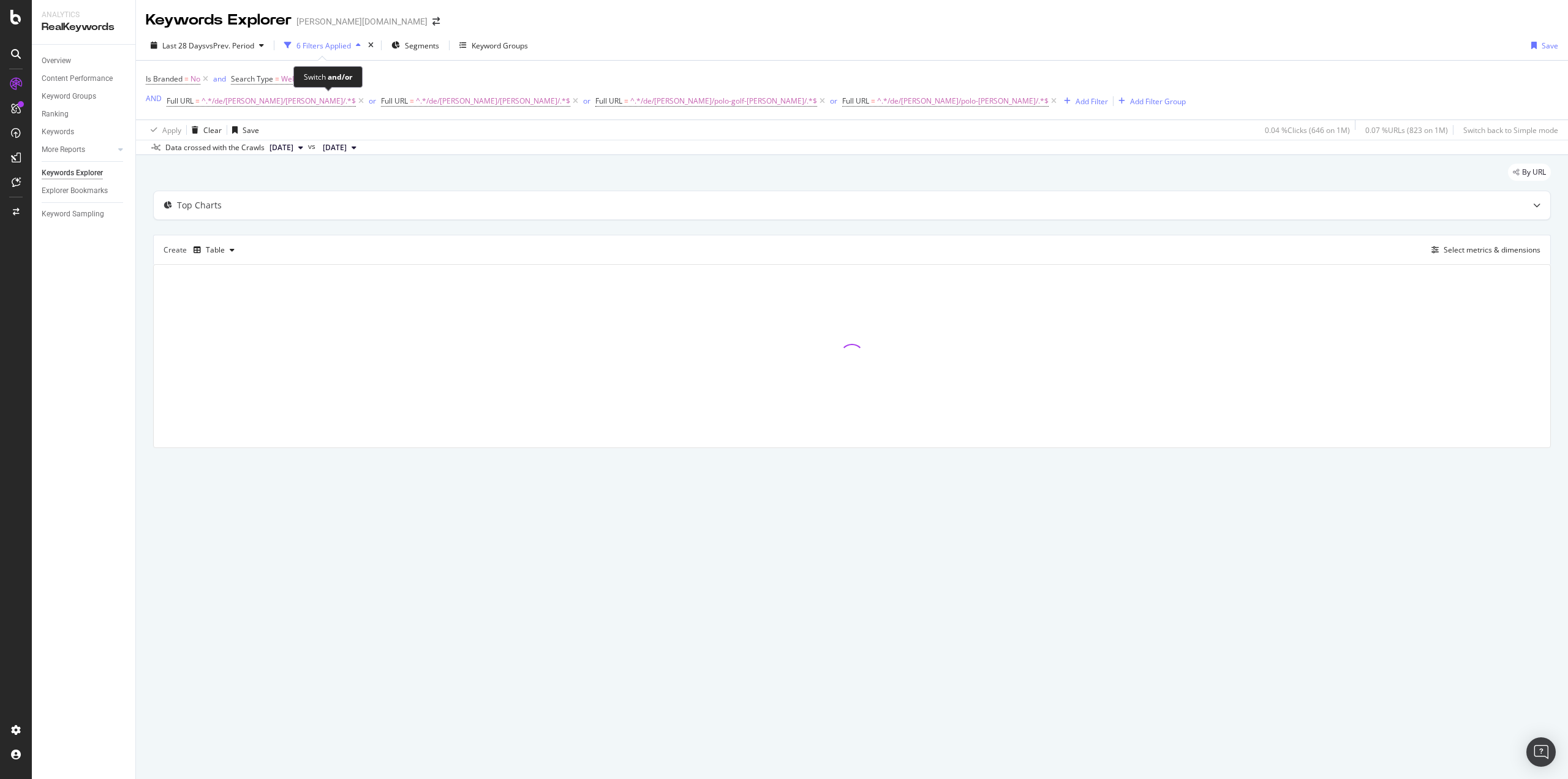
click at [332, 84] on div "Switch and/or" at bounding box center [328, 76] width 69 height 21
click at [328, 79] on div "Add Filter" at bounding box center [340, 79] width 33 height 10
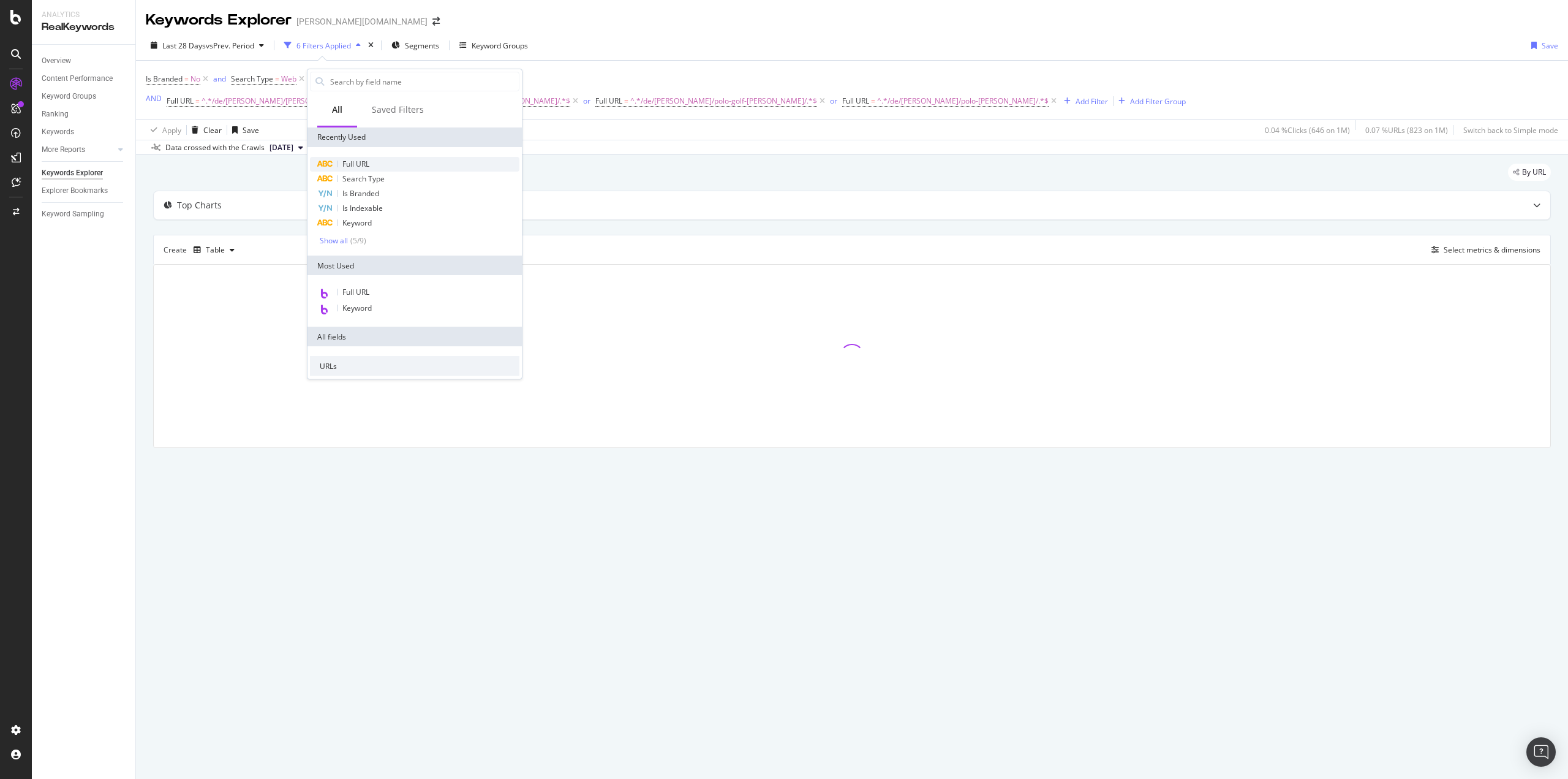
click at [377, 162] on div "Full URL" at bounding box center [414, 165] width 209 height 15
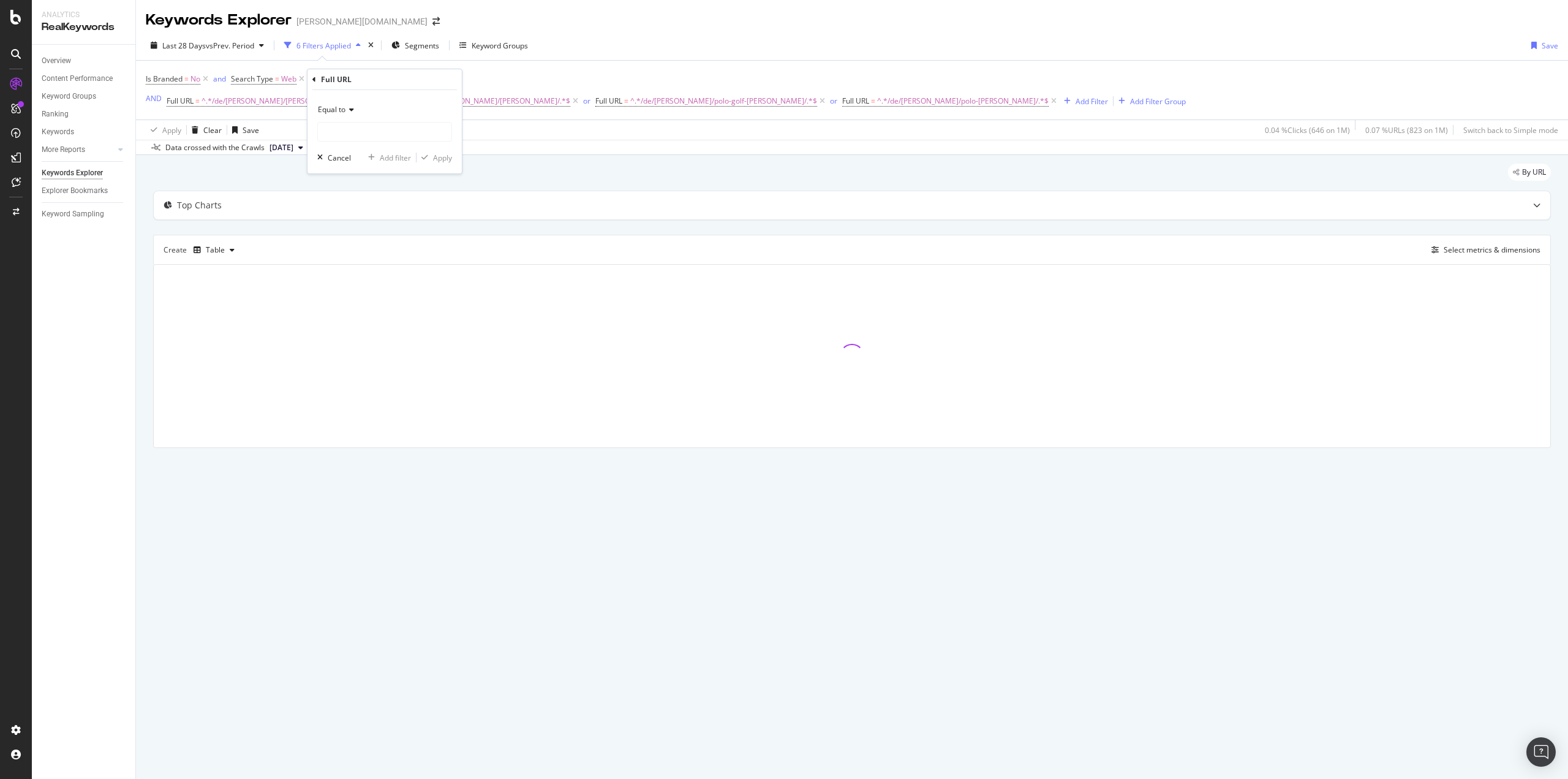
click at [333, 113] on span "Equal to" at bounding box center [332, 109] width 28 height 10
click at [359, 244] on span "Doesn't contain" at bounding box center [350, 246] width 53 height 10
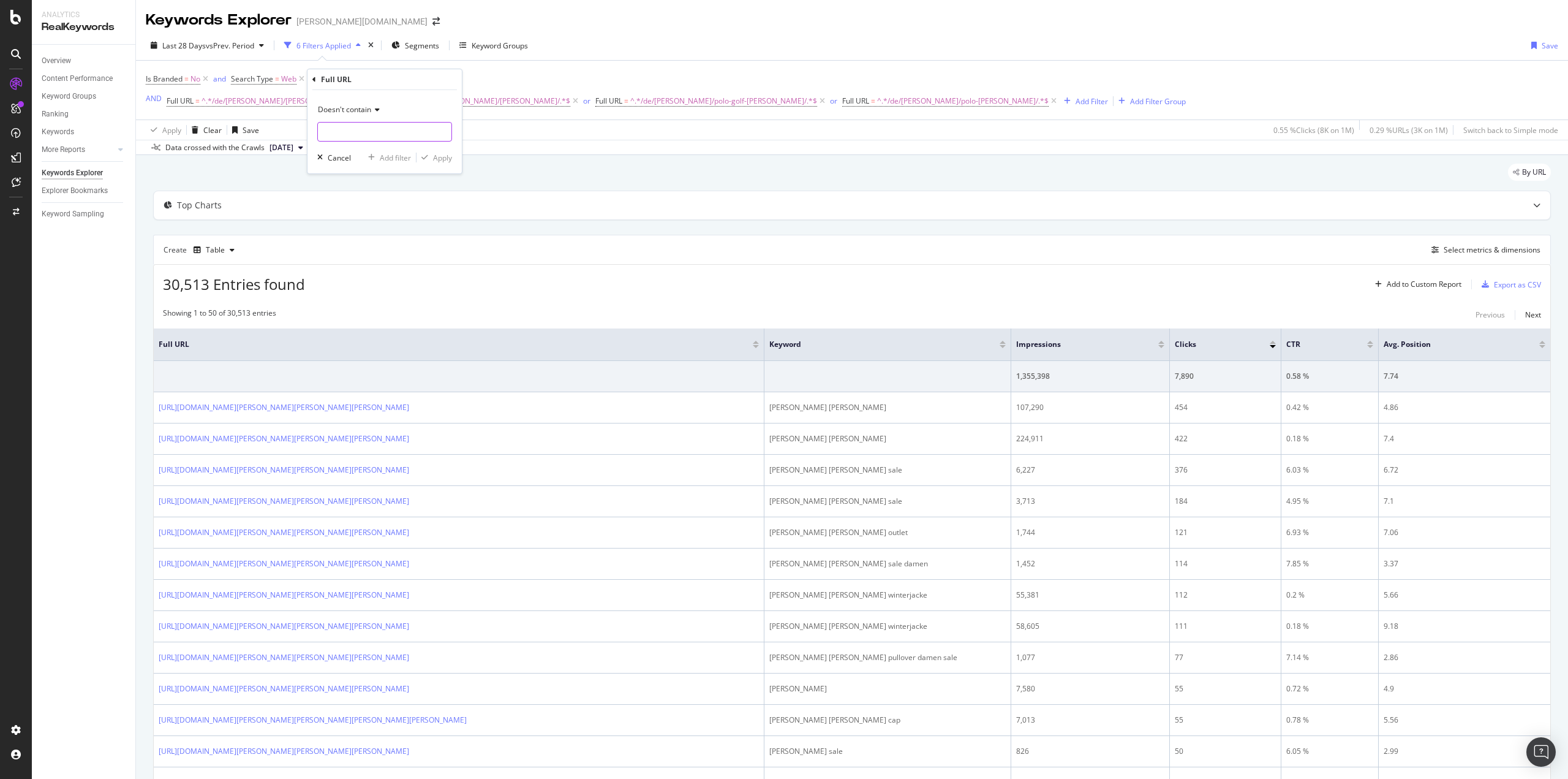
click at [348, 132] on input "text" at bounding box center [384, 131] width 133 height 20
type input "/p/"
click at [438, 154] on div "Apply" at bounding box center [442, 157] width 19 height 10
click at [1076, 101] on div "Add Filter" at bounding box center [1092, 101] width 33 height 10
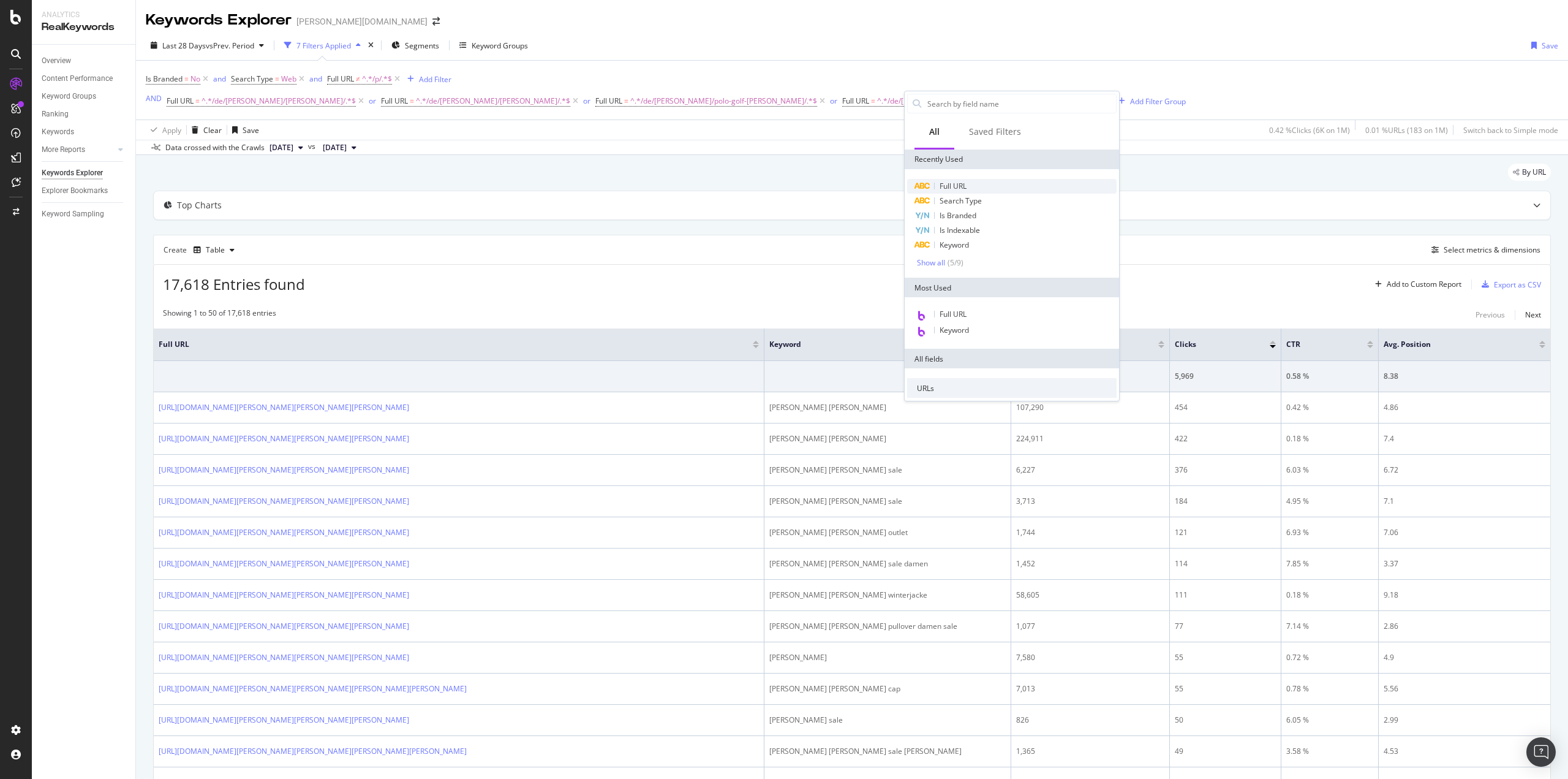
click at [959, 187] on span "Full URL" at bounding box center [953, 185] width 27 height 10
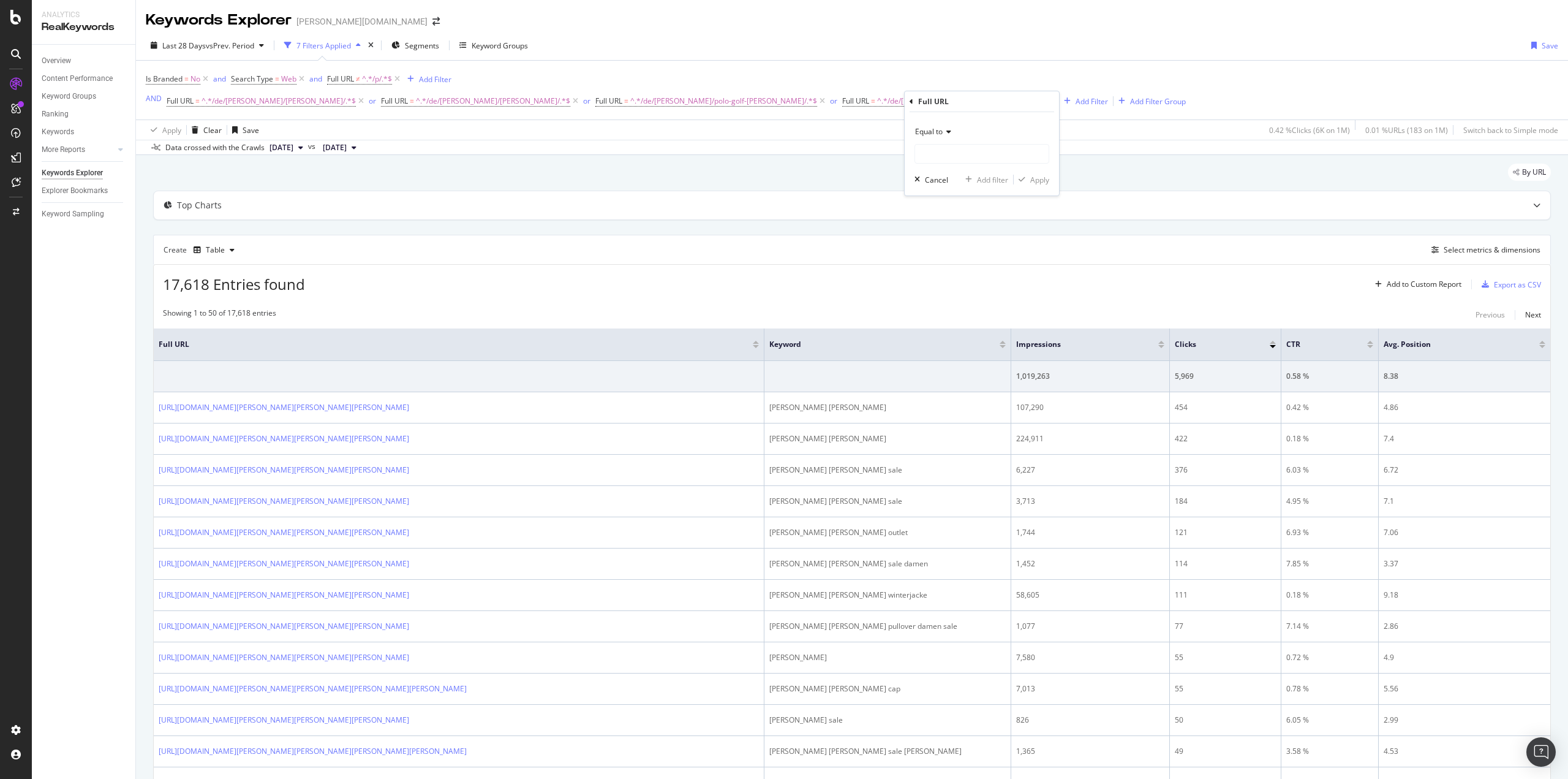
click at [950, 134] on icon at bounding box center [946, 132] width 8 height 7
click at [951, 249] on div "Contains" at bounding box center [983, 252] width 131 height 16
click at [942, 157] on input "text" at bounding box center [981, 154] width 133 height 20
paste input "/de/[PERSON_NAME]/[PERSON_NAME]-collection/"
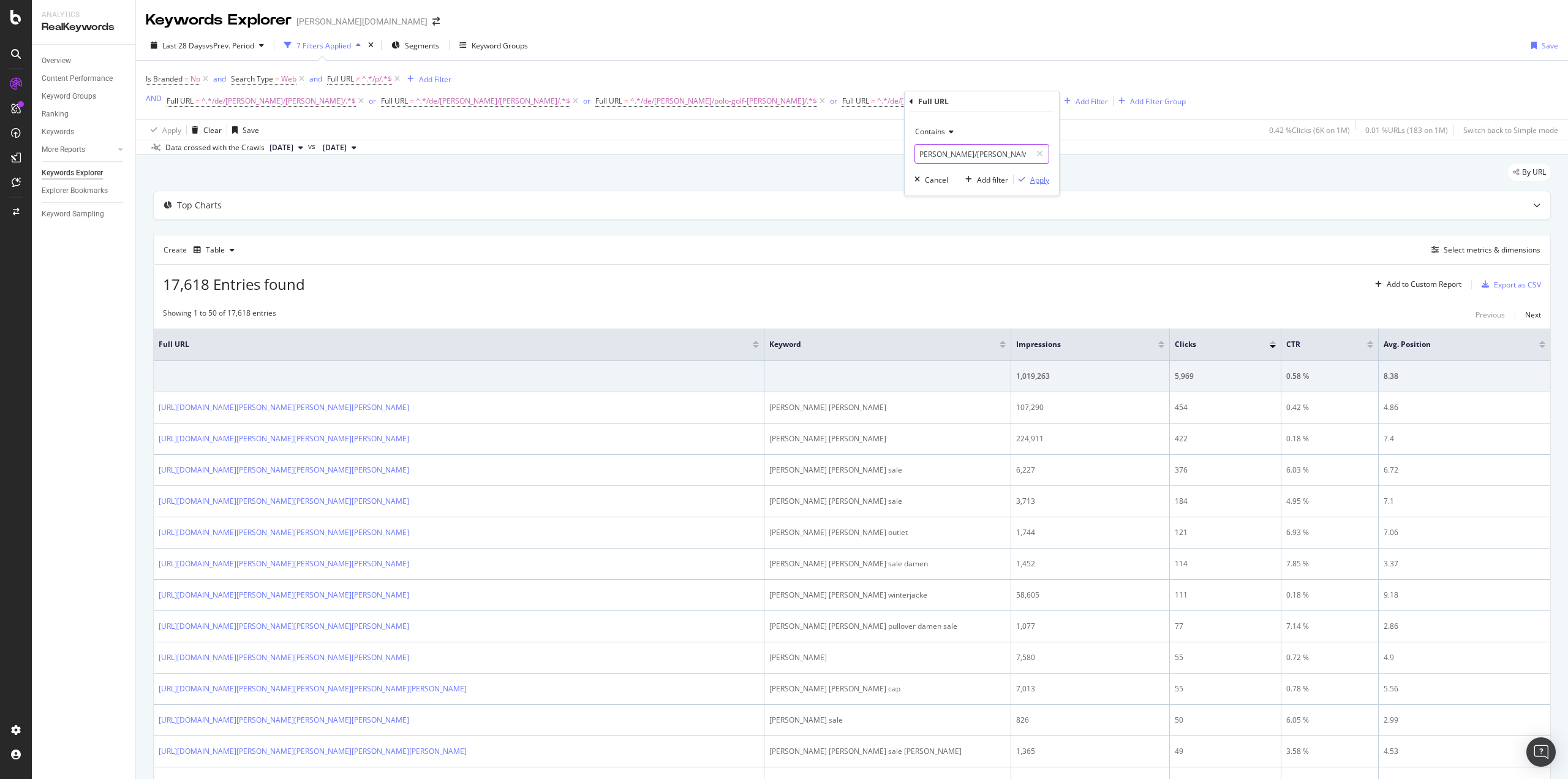
type input "/de/[PERSON_NAME]/[PERSON_NAME]-collection/"
click at [1039, 178] on div "Apply" at bounding box center [1039, 180] width 19 height 10
click at [1325, 98] on div "Add Filter" at bounding box center [1341, 101] width 33 height 10
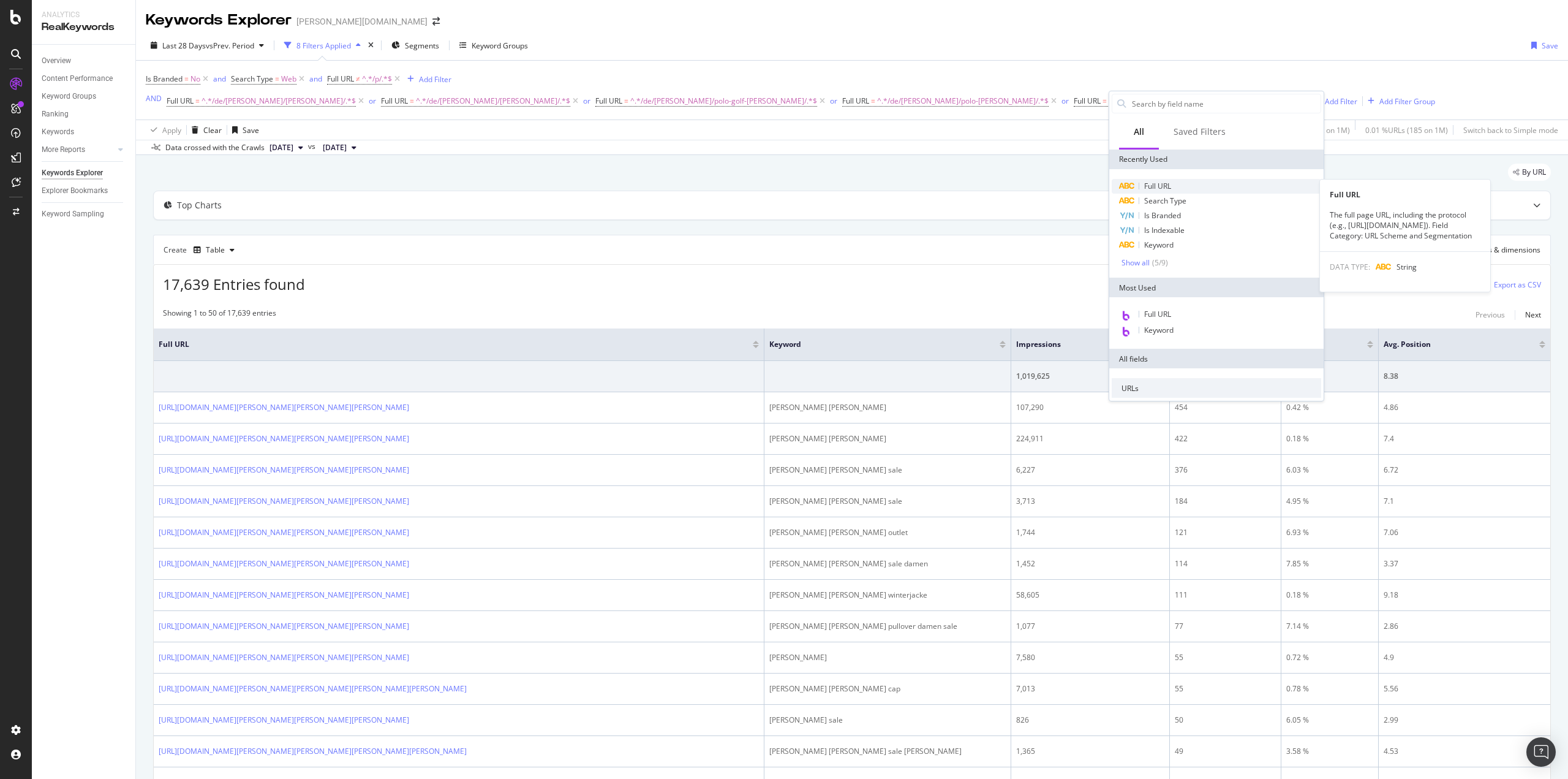
click at [1170, 186] on span "Full URL" at bounding box center [1158, 185] width 27 height 10
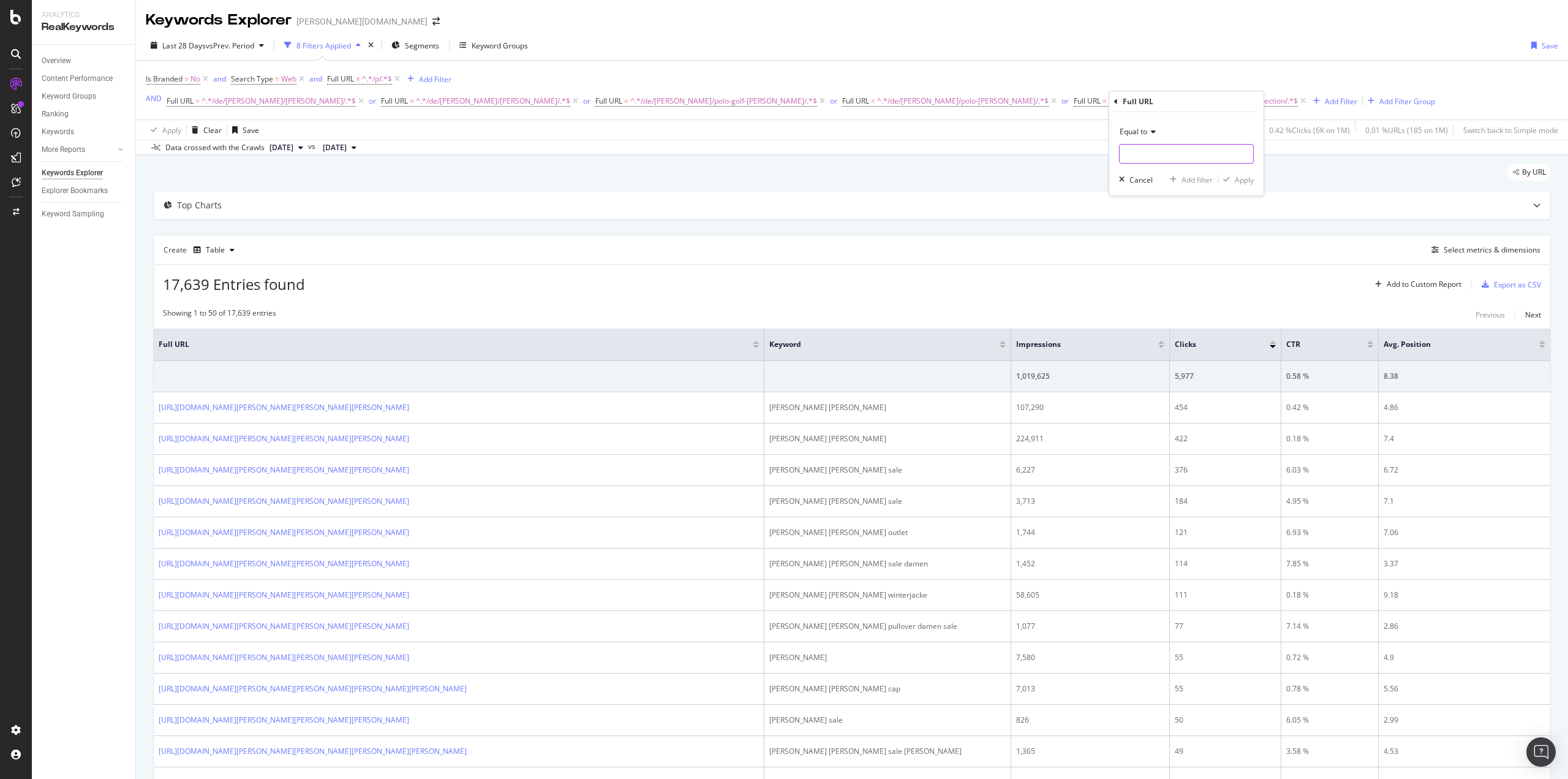
click at [1137, 151] on input "text" at bounding box center [1186, 154] width 133 height 20
click at [1140, 128] on span "Equal to" at bounding box center [1133, 131] width 28 height 10
click at [1153, 253] on span "Contains" at bounding box center [1140, 252] width 30 height 10
click at [1145, 154] on input "text" at bounding box center [1186, 154] width 133 height 20
paste input "/de/[PERSON_NAME]/[PERSON_NAME]-home/"
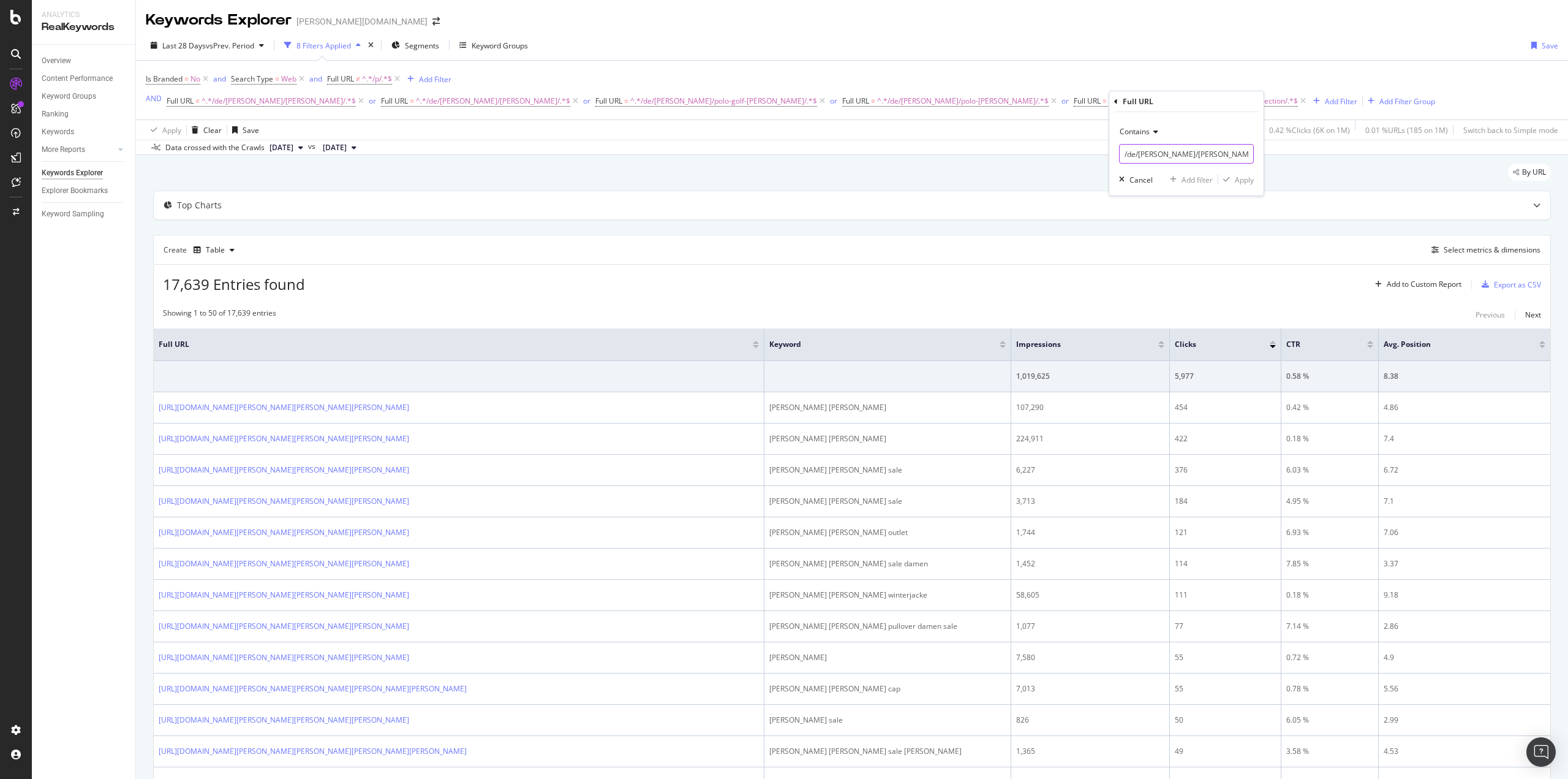
scroll to position [0, 4]
type input "/de/[PERSON_NAME]/[PERSON_NAME]-home/"
click at [1243, 181] on div "Apply" at bounding box center [1244, 180] width 19 height 10
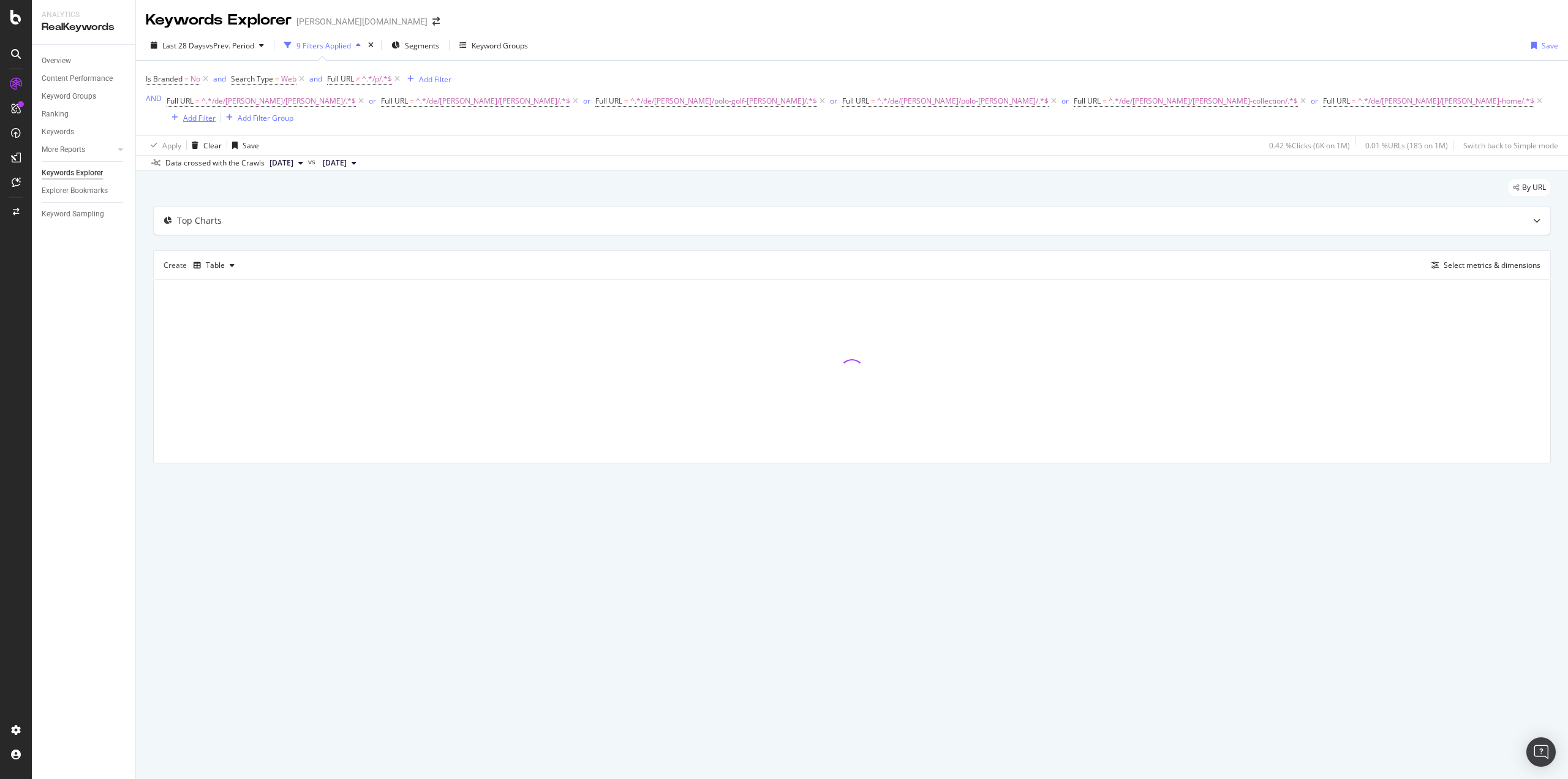
click at [216, 113] on div "Add Filter" at bounding box center [199, 117] width 33 height 10
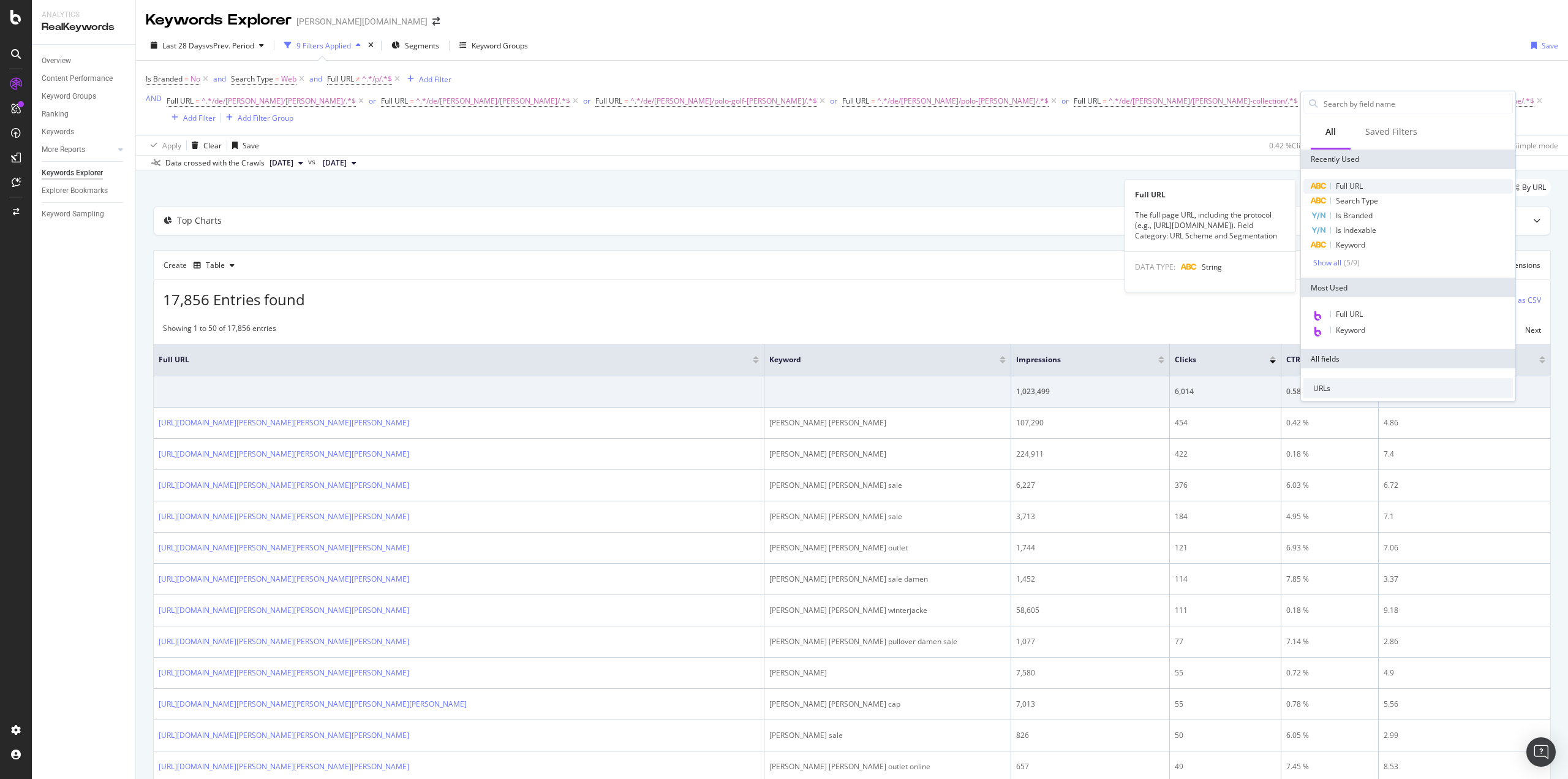
click at [1362, 191] on div "Full URL" at bounding box center [1408, 186] width 209 height 15
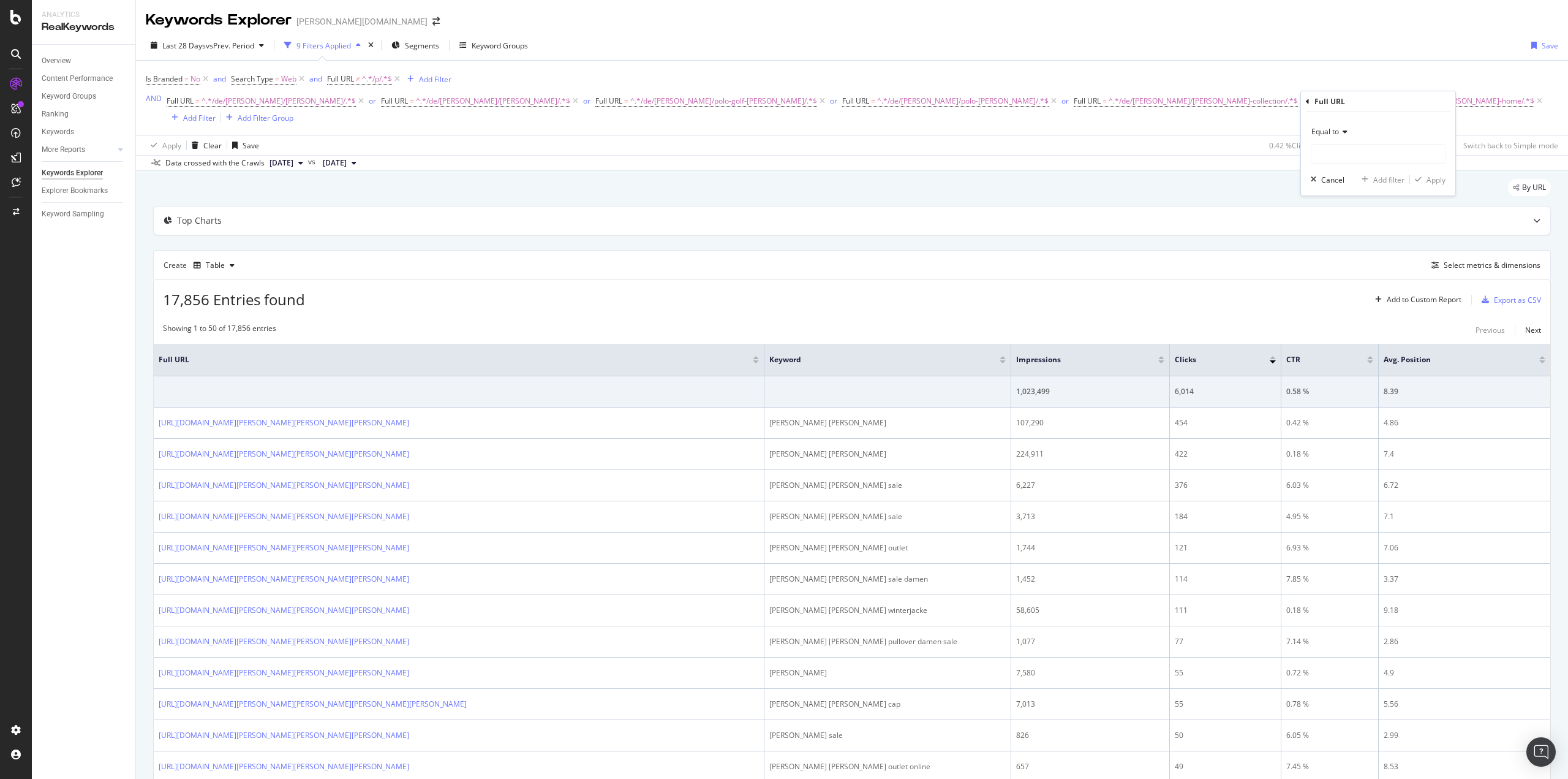
click at [1346, 130] on icon at bounding box center [1343, 132] width 8 height 7
click at [1337, 255] on span "Contains" at bounding box center [1332, 252] width 30 height 10
click at [1336, 153] on input "text" at bounding box center [1377, 154] width 133 height 20
paste input "/de/[PERSON_NAME]/rlx-rl/"
type input "/de/[PERSON_NAME]/rlx-rl/"
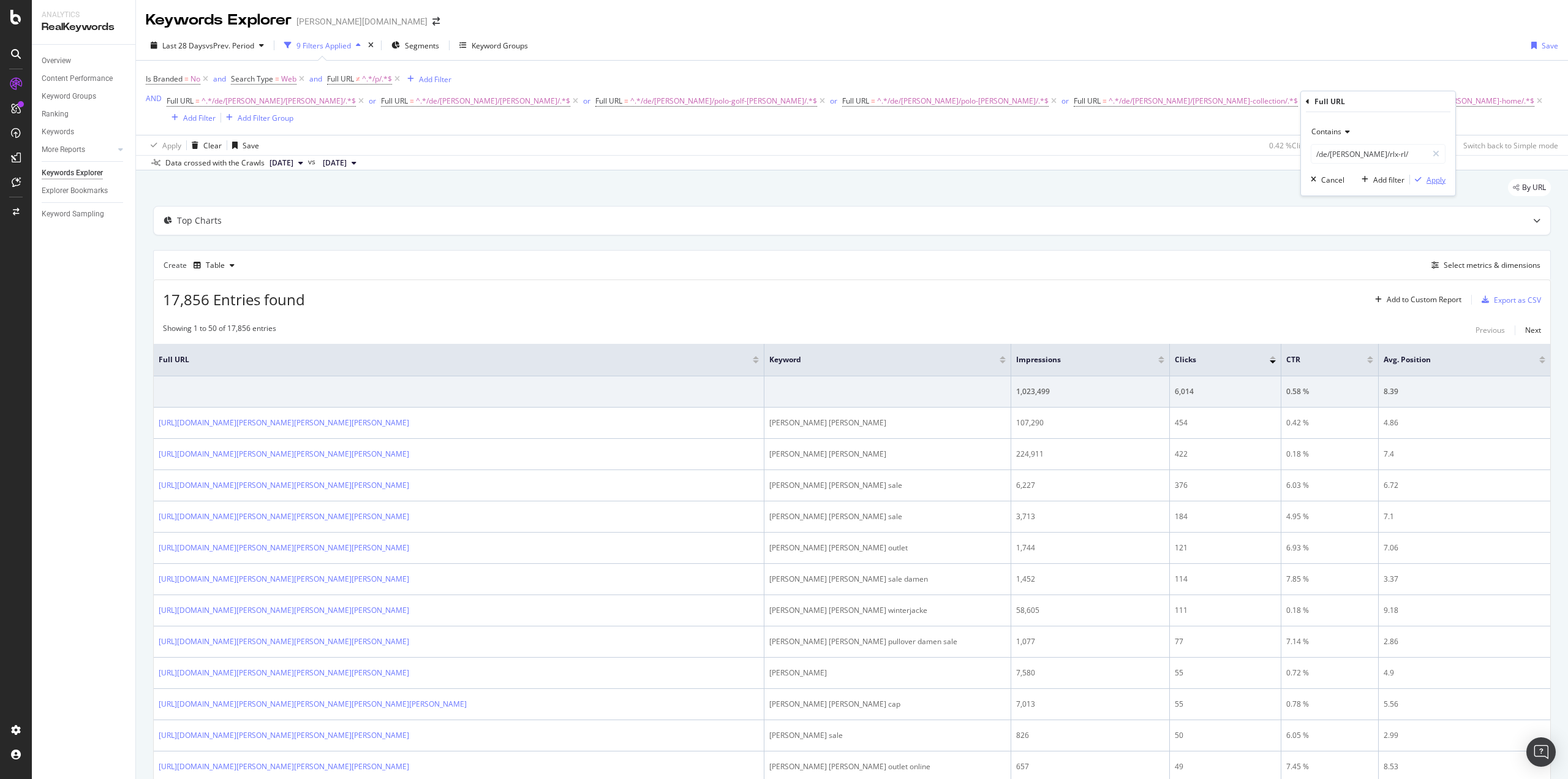
click at [1445, 181] on div "Apply" at bounding box center [1436, 180] width 19 height 10
click at [628, 264] on div "Create Table Select metrics & dimensions" at bounding box center [852, 267] width 1398 height 30
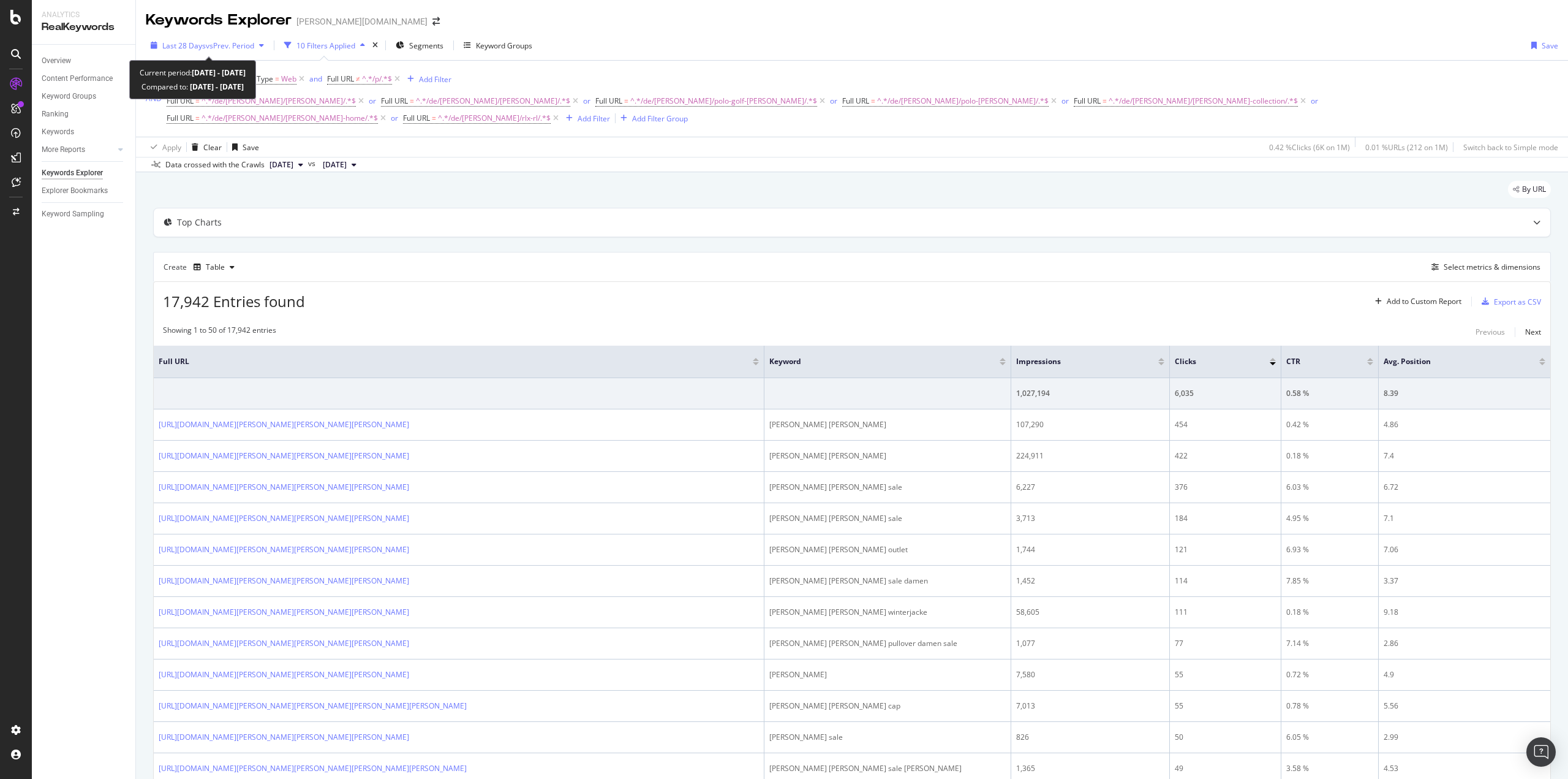
click at [221, 42] on span "vs Prev. Period" at bounding box center [230, 45] width 48 height 10
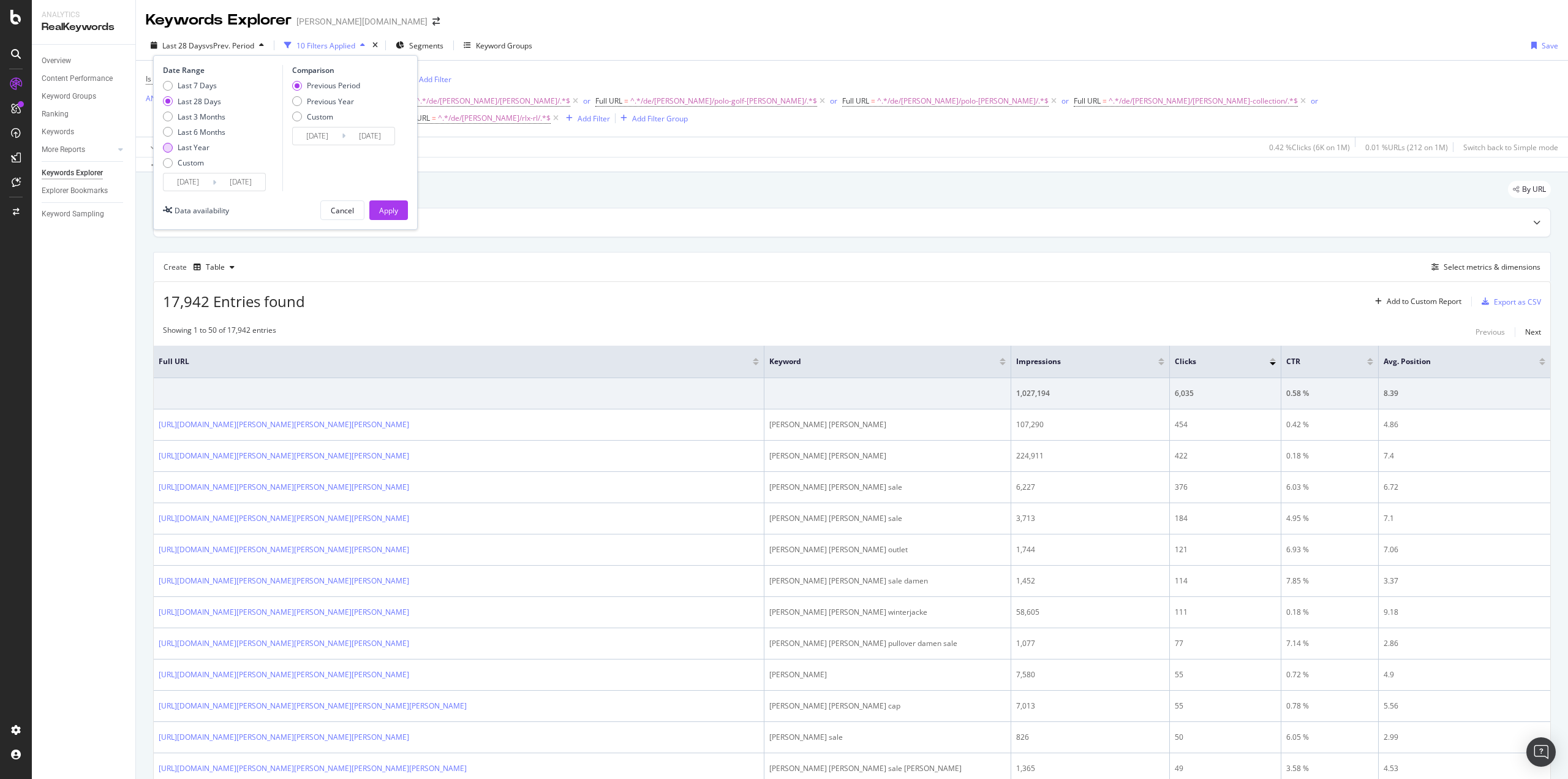
click at [168, 143] on div "Last Year" at bounding box center [168, 147] width 10 height 10
type input "[DATE]"
click at [384, 206] on div "Apply" at bounding box center [388, 210] width 19 height 10
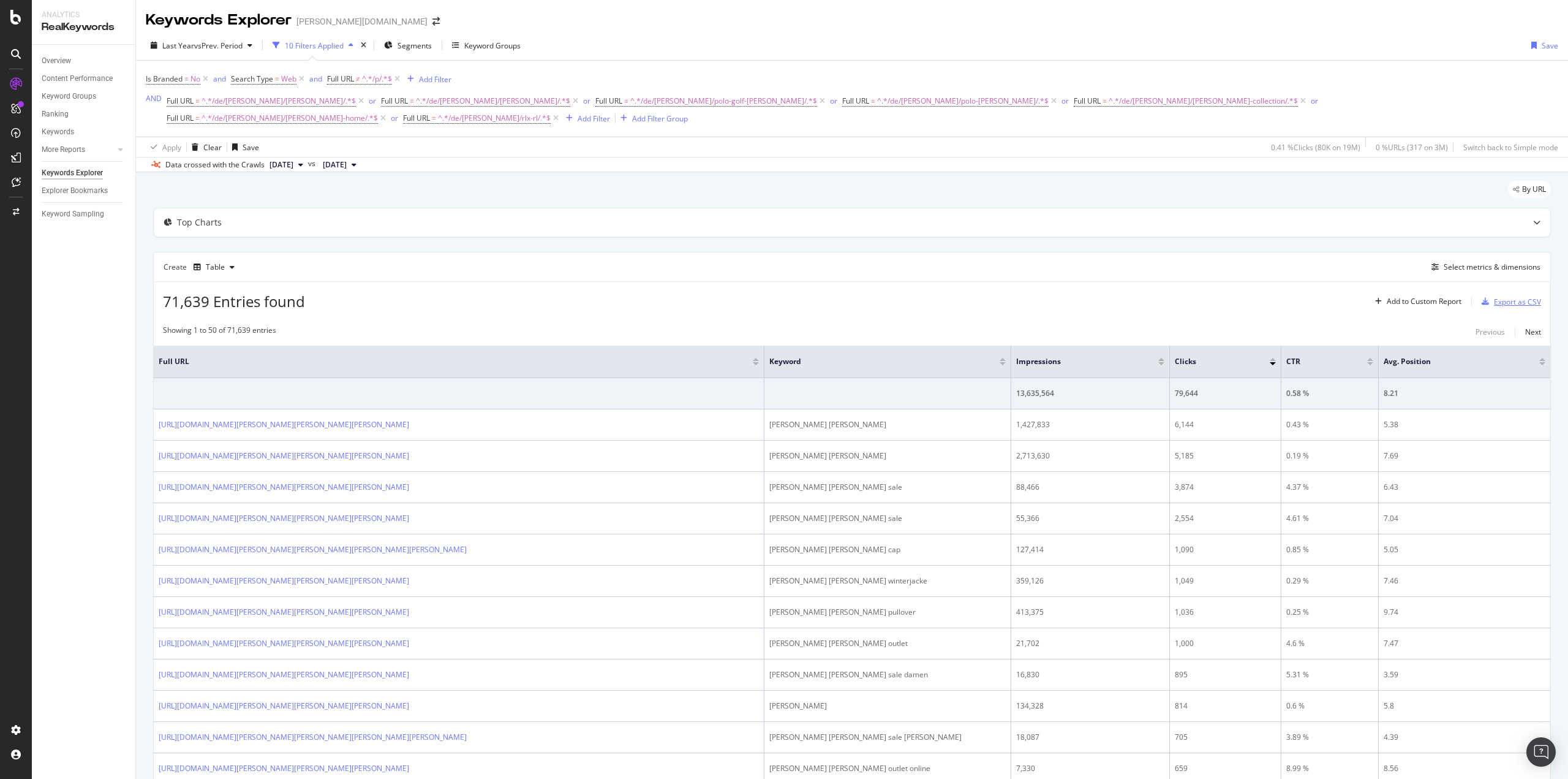
click at [1494, 302] on div "Export as CSV" at bounding box center [1517, 302] width 47 height 10
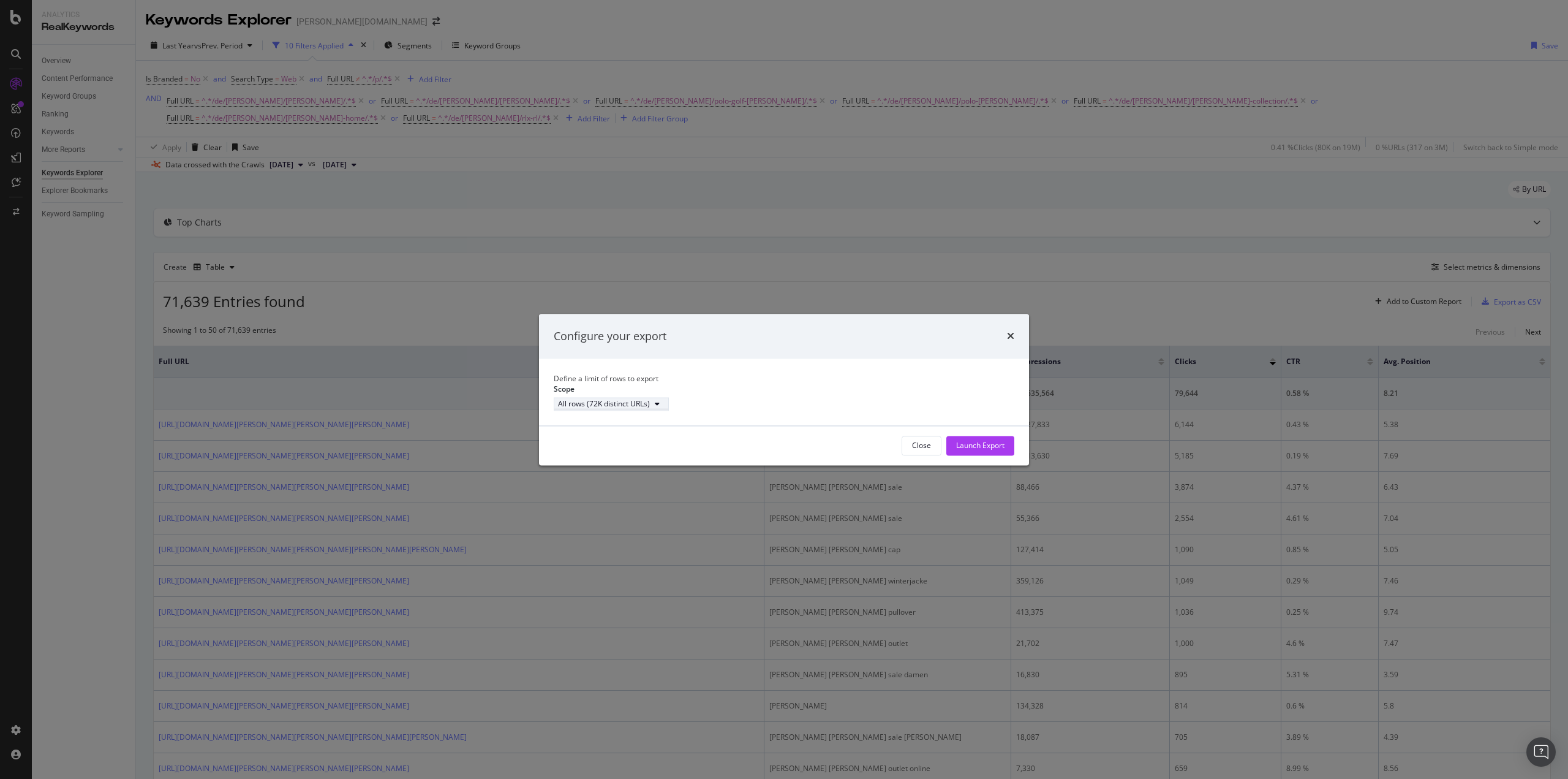
click at [650, 410] on div "All rows (72K distinct URLs)" at bounding box center [604, 404] width 92 height 10
click at [982, 450] on div "Launch Export" at bounding box center [980, 445] width 48 height 10
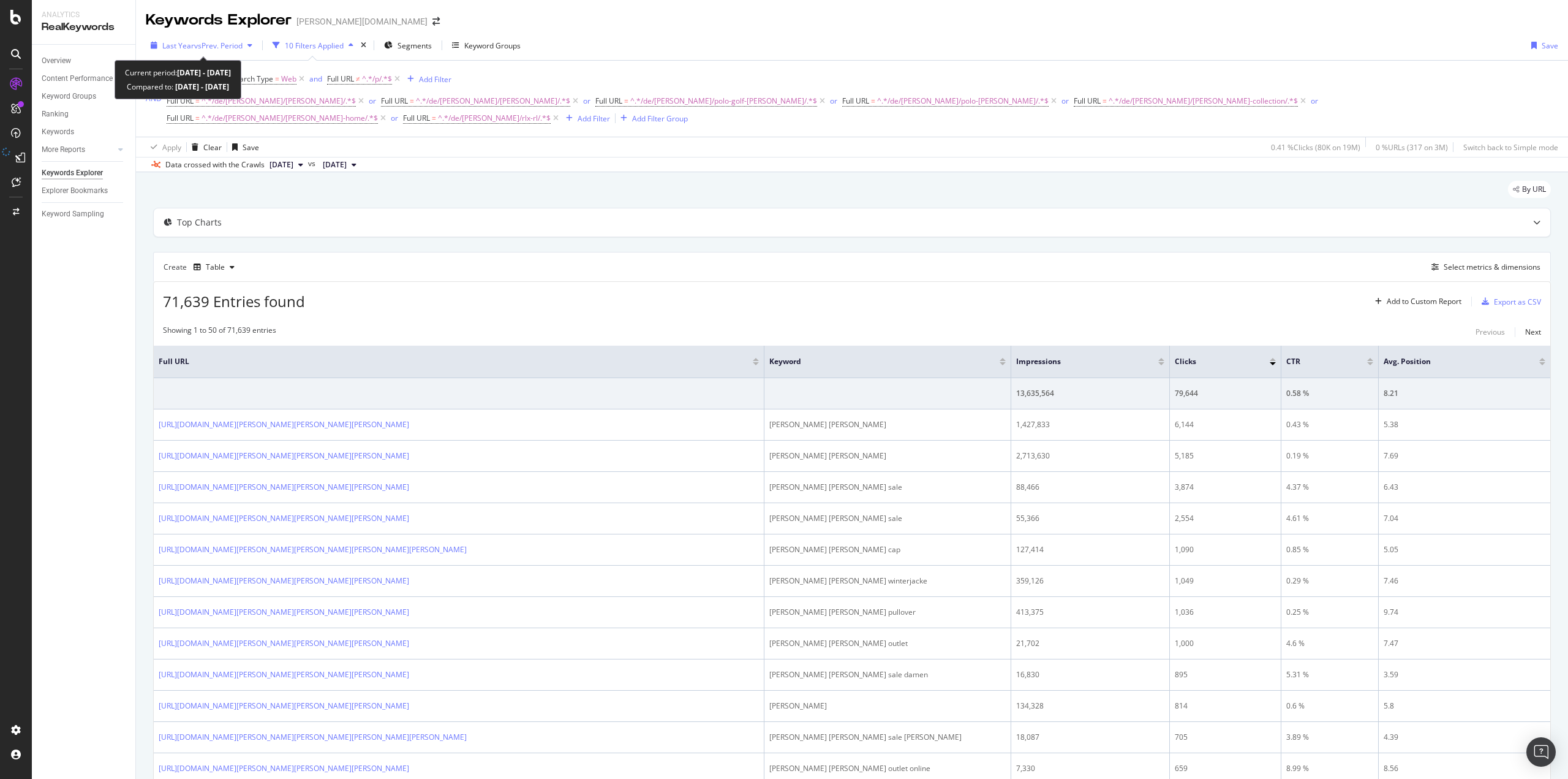
click at [213, 42] on span "vs Prev. Period" at bounding box center [219, 45] width 48 height 10
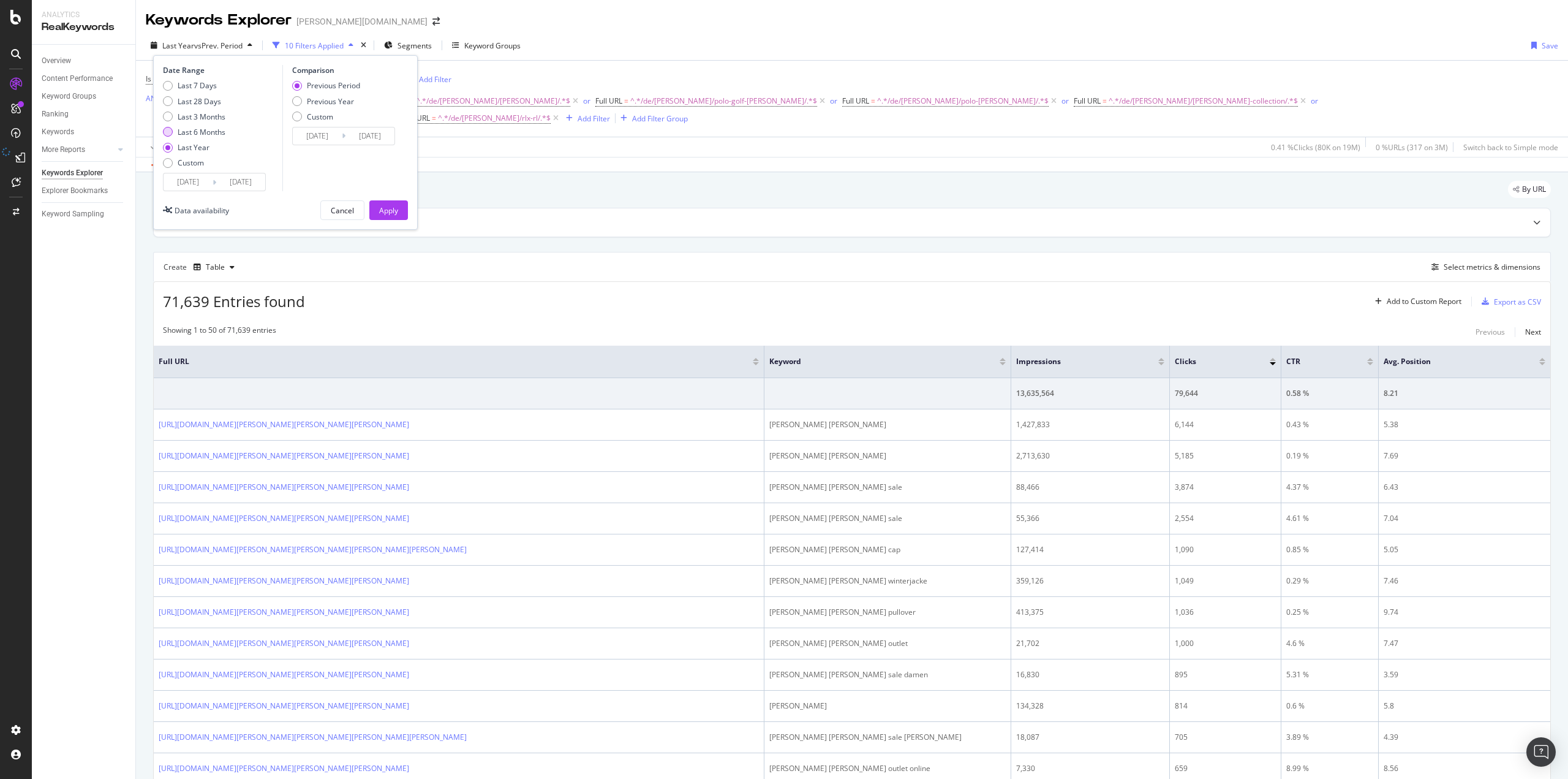
click at [194, 133] on div "Last 6 Months" at bounding box center [201, 131] width 47 height 10
type input "[DATE]"
click at [380, 214] on div "Apply" at bounding box center [388, 210] width 19 height 10
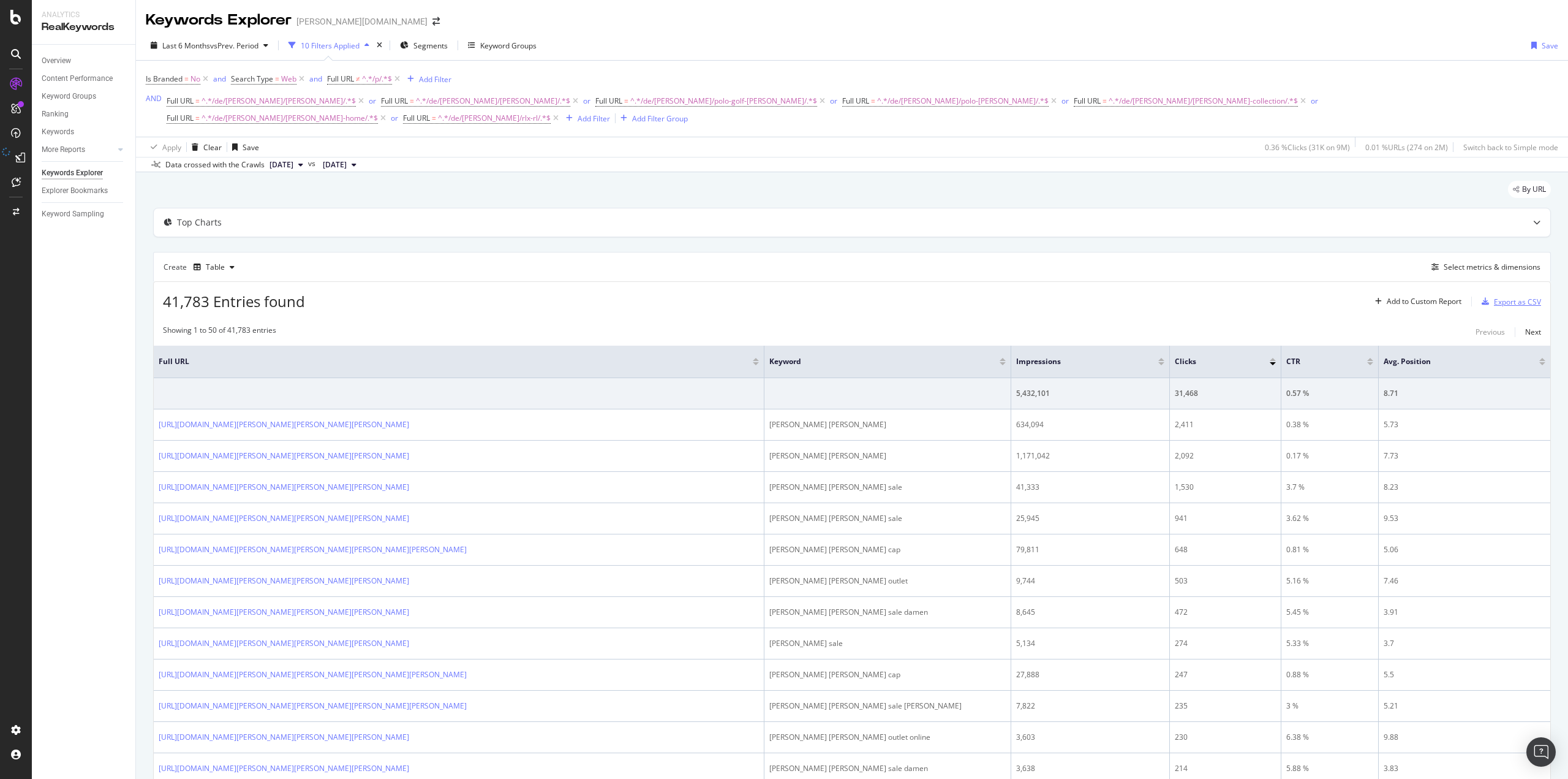
click at [1508, 298] on div "Export as CSV" at bounding box center [1517, 302] width 47 height 10
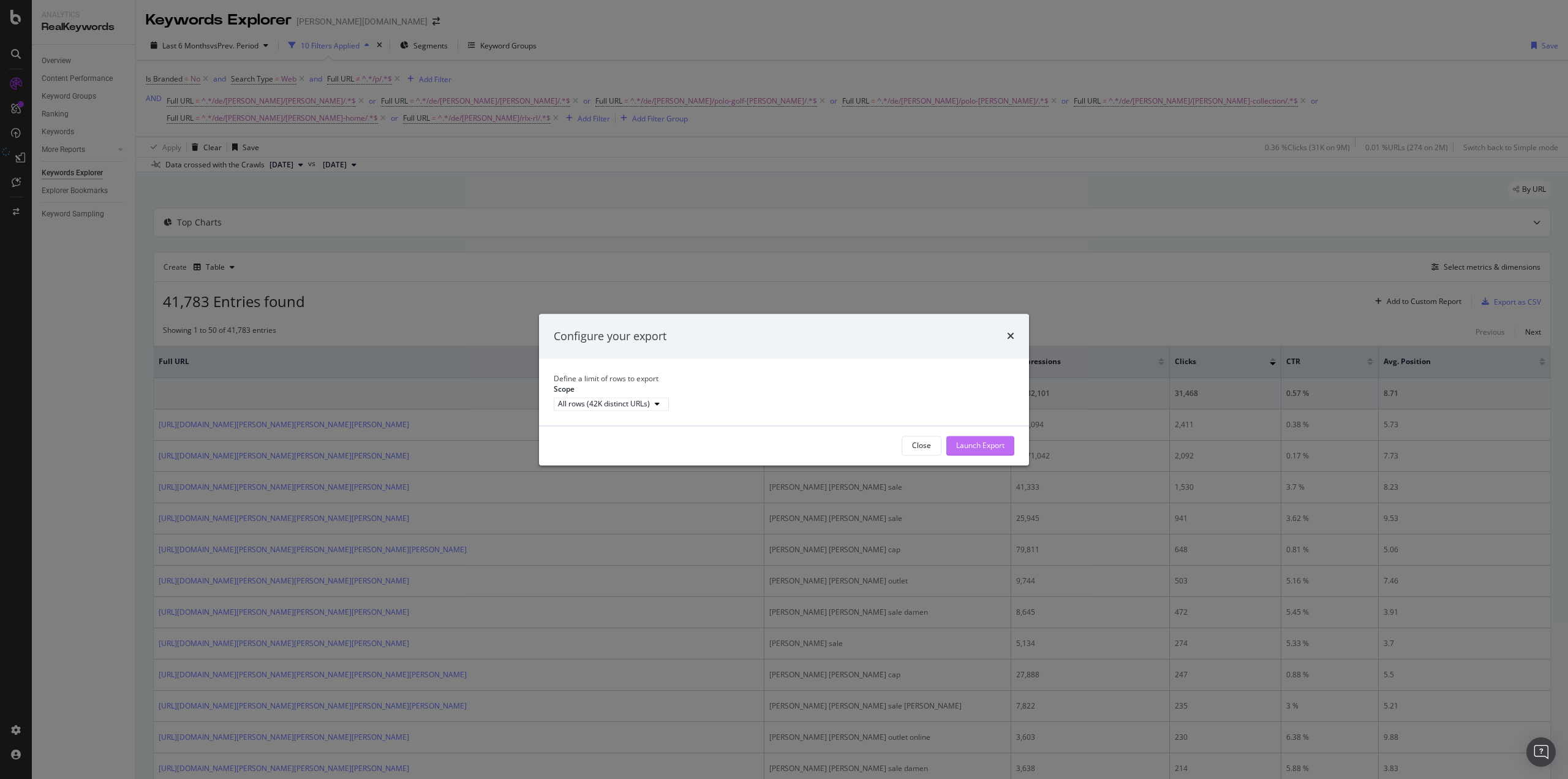
click at [984, 454] on div "Launch Export" at bounding box center [980, 446] width 48 height 19
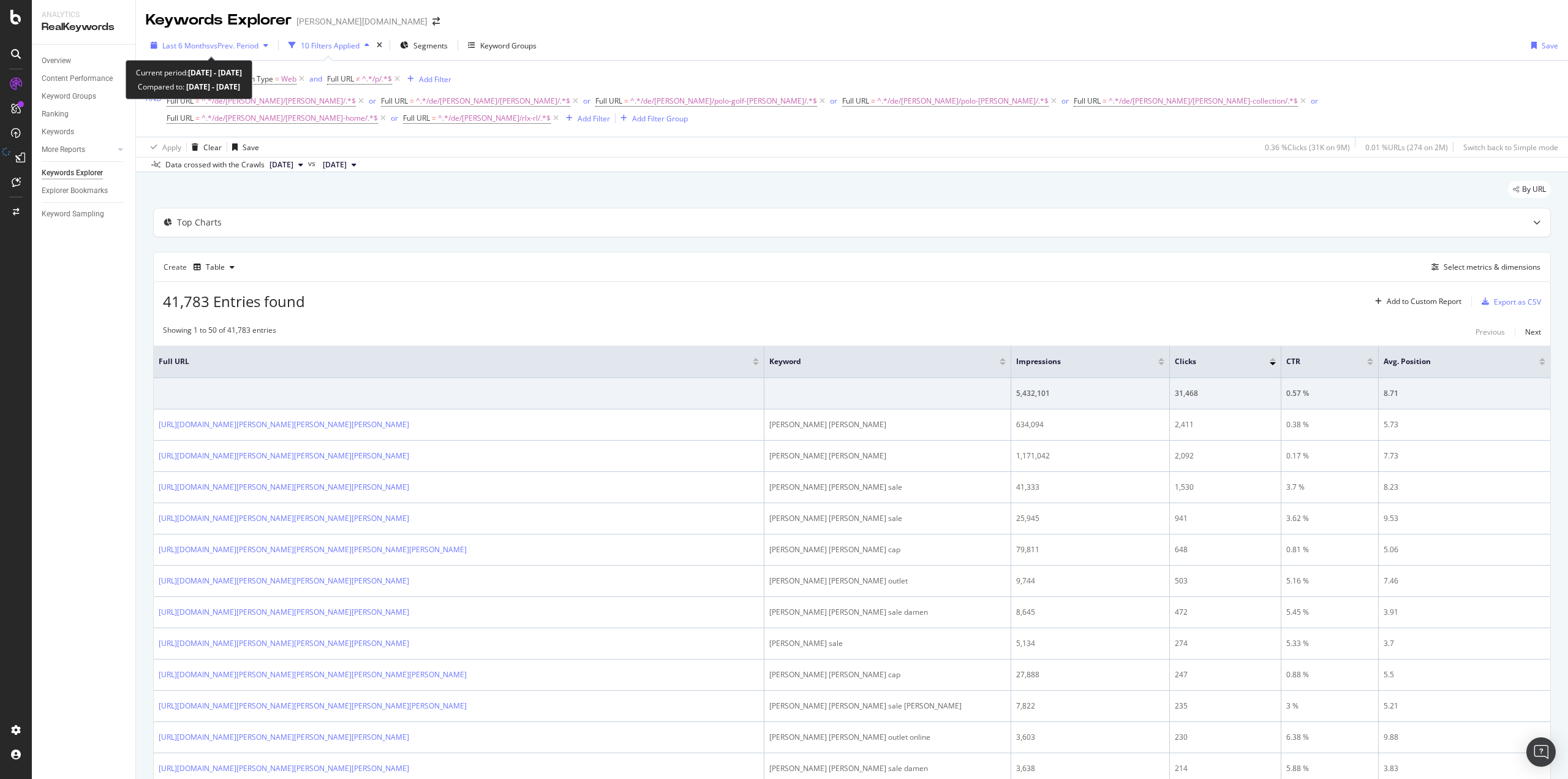
click at [211, 47] on span "vs Prev. Period" at bounding box center [235, 45] width 48 height 10
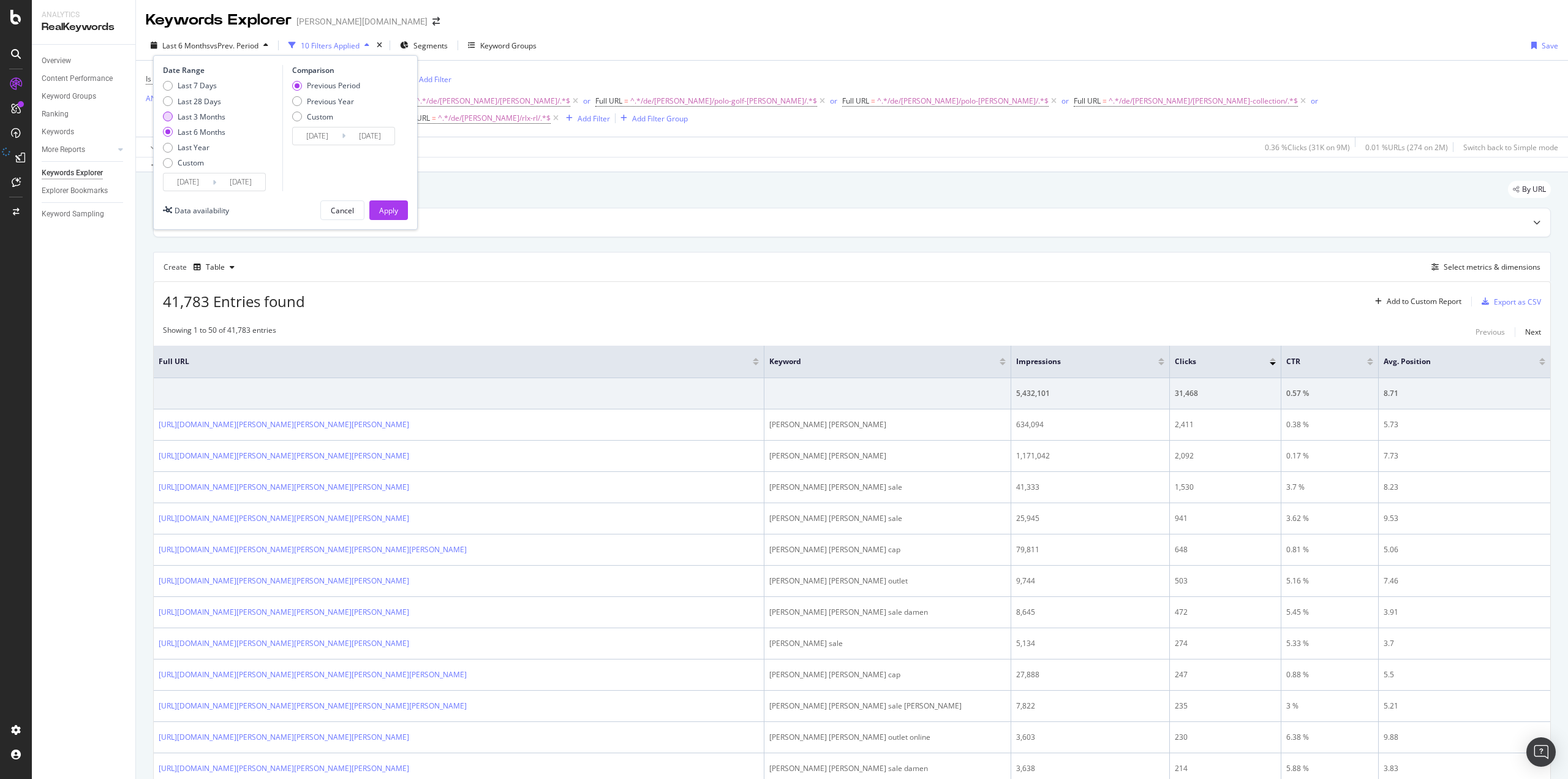
click at [189, 117] on div "Last 3 Months" at bounding box center [201, 116] width 47 height 10
type input "[DATE]"
click at [382, 209] on div "Apply" at bounding box center [388, 210] width 19 height 10
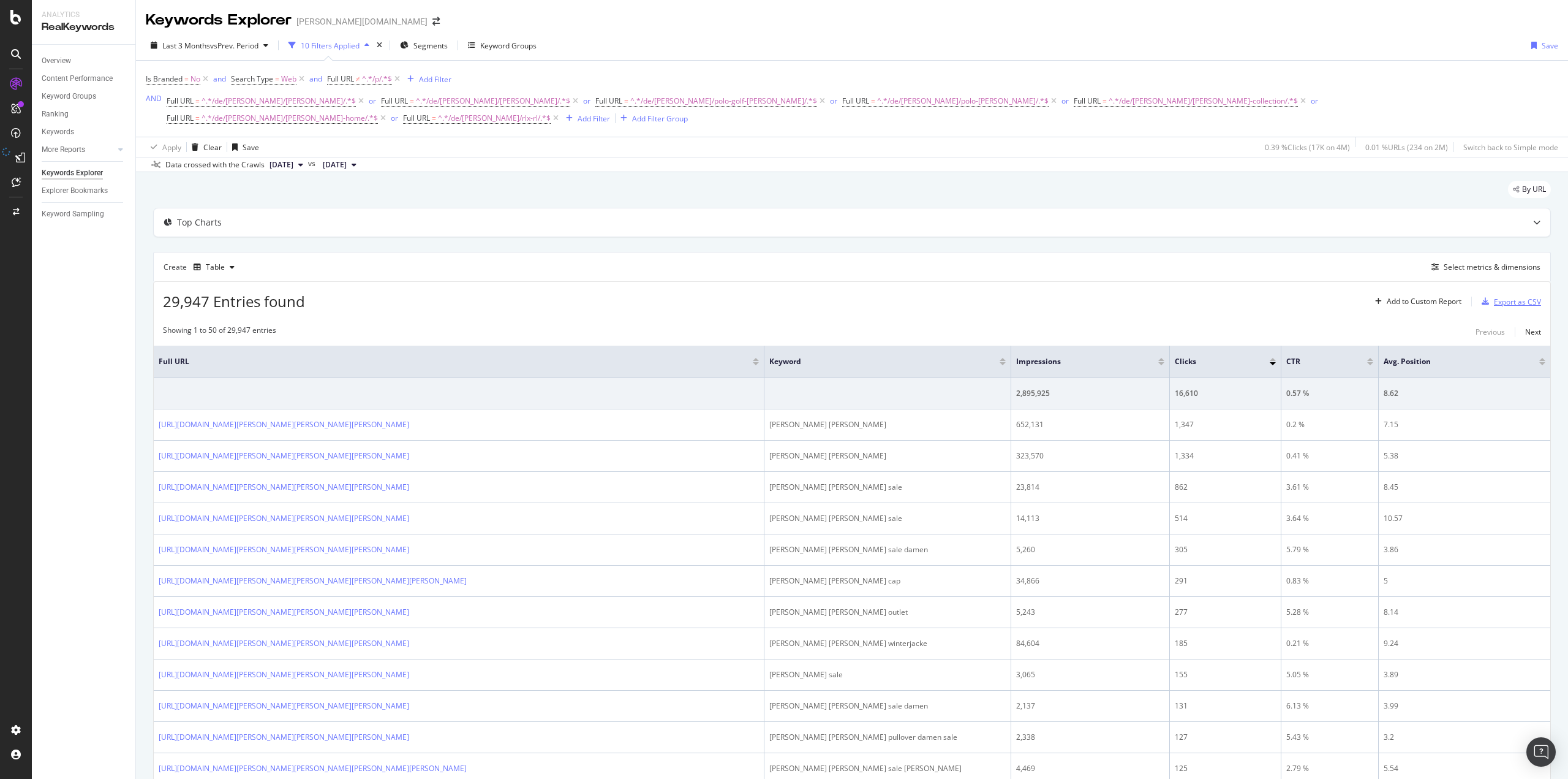
click at [1494, 303] on div "Export as CSV" at bounding box center [1517, 302] width 47 height 10
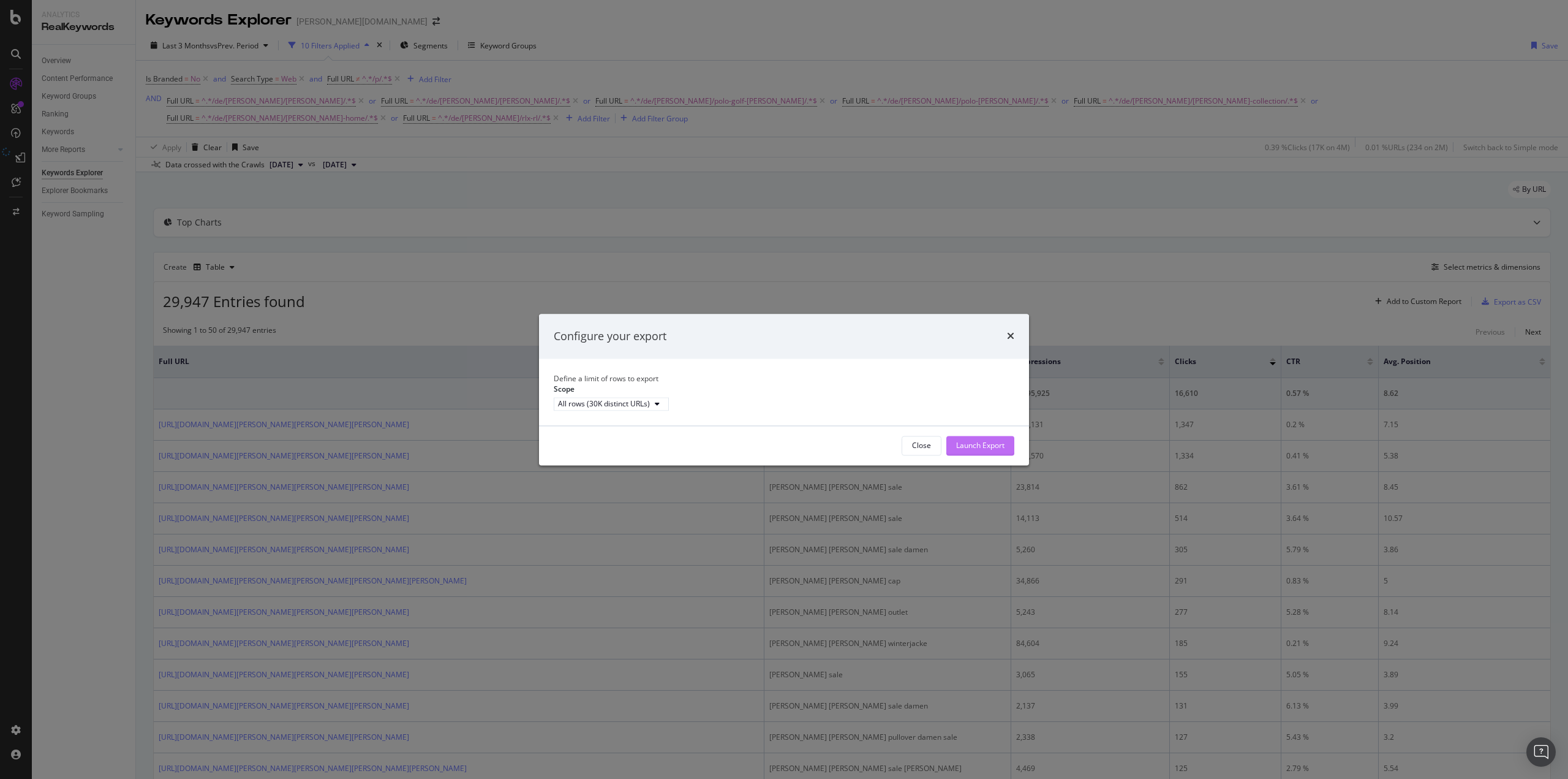
click at [990, 450] on div "Launch Export" at bounding box center [980, 445] width 48 height 10
